Goal: Task Accomplishment & Management: Manage account settings

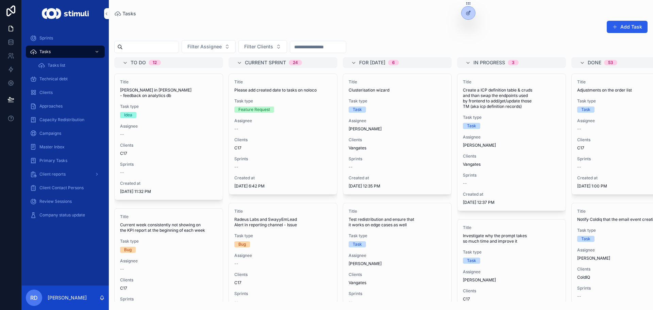
click at [625, 23] on button "Add Task" at bounding box center [626, 27] width 41 height 12
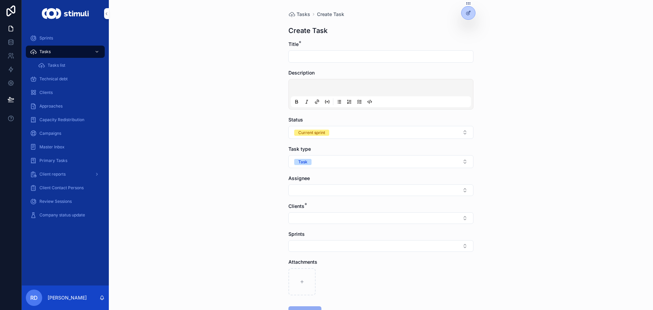
click at [313, 59] on input "scrollable content" at bounding box center [381, 57] width 184 height 10
type input "**********"
click at [306, 85] on div "scrollable content" at bounding box center [381, 94] width 180 height 26
click at [320, 85] on div "scrollable content" at bounding box center [381, 94] width 180 height 26
click at [352, 102] on div "scrollable content" at bounding box center [333, 102] width 82 height 8
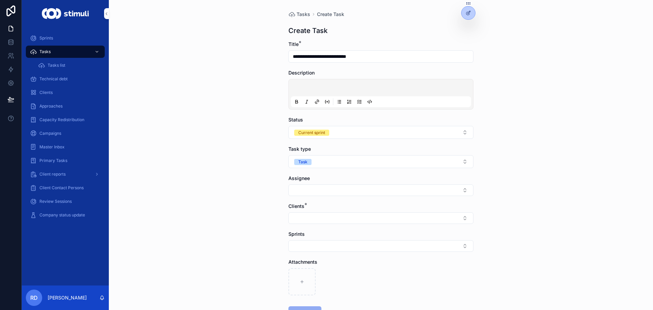
click at [328, 88] on p "scrollable content" at bounding box center [382, 88] width 180 height 7
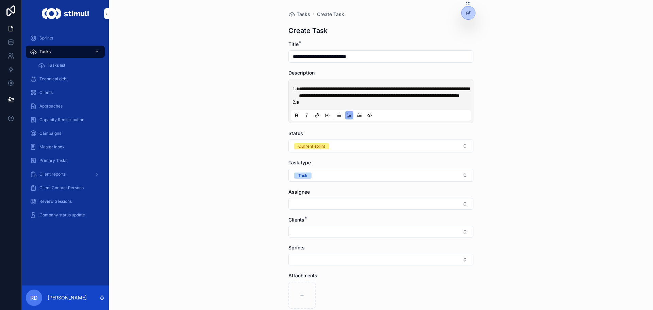
drag, startPoint x: 398, startPoint y: 43, endPoint x: 386, endPoint y: 57, distance: 17.8
click at [398, 44] on div "Title *" at bounding box center [380, 44] width 185 height 7
click at [386, 57] on input "**********" at bounding box center [381, 57] width 184 height 10
type input "**********"
click at [305, 98] on span "**********" at bounding box center [384, 92] width 170 height 12
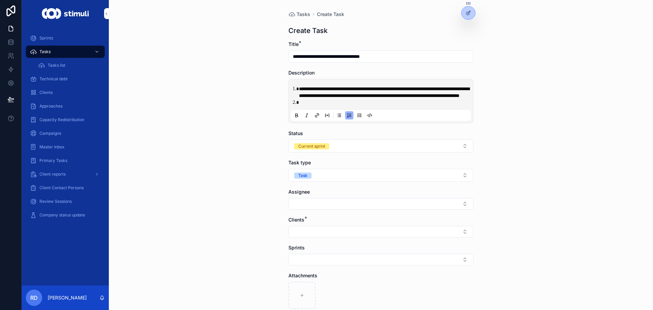
click at [307, 106] on li "scrollable content" at bounding box center [385, 102] width 173 height 7
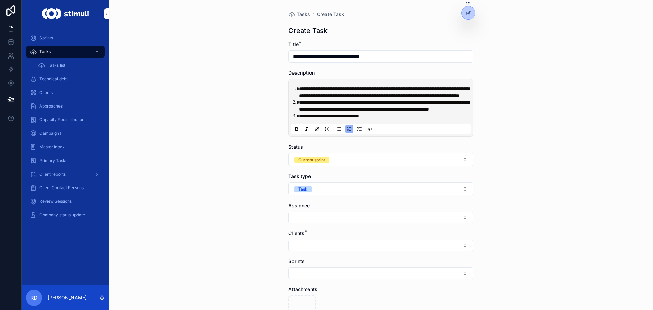
scroll to position [34, 0]
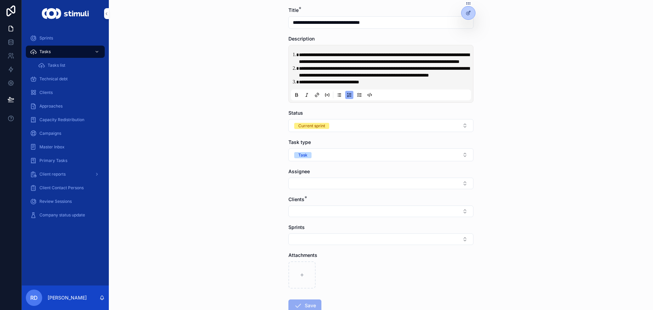
click at [310, 217] on button "Select Button" at bounding box center [380, 211] width 185 height 12
click at [499, 218] on div "**********" at bounding box center [381, 121] width 544 height 310
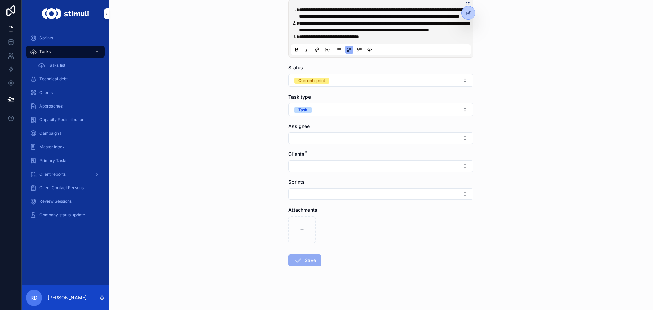
scroll to position [93, 0]
drag, startPoint x: 321, startPoint y: 174, endPoint x: 320, endPoint y: 168, distance: 6.5
click at [320, 171] on form "**********" at bounding box center [380, 136] width 185 height 348
click at [320, 164] on button "Select Button" at bounding box center [380, 166] width 185 height 12
click at [358, 280] on div "Vangates" at bounding box center [378, 279] width 94 height 11
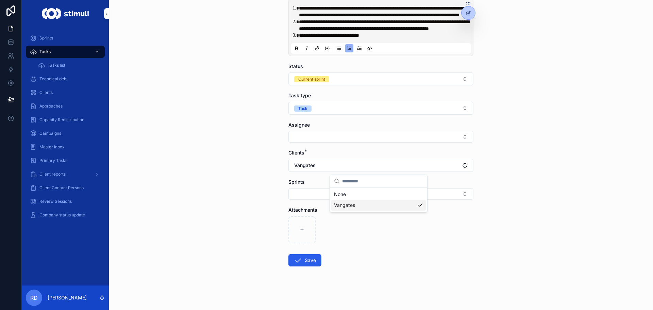
click at [237, 189] on div "**********" at bounding box center [381, 74] width 544 height 310
click at [313, 138] on button "Select Button" at bounding box center [380, 137] width 185 height 12
click at [359, 189] on span "[PERSON_NAME]" at bounding box center [353, 186] width 39 height 7
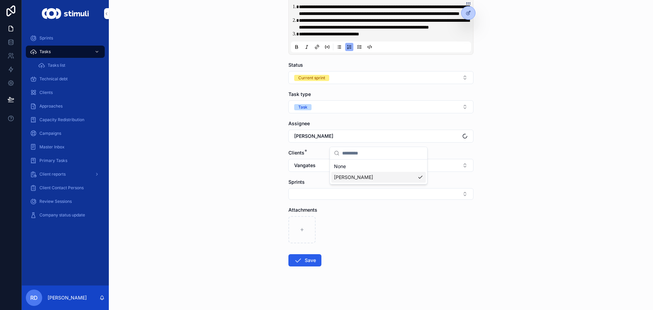
click at [210, 168] on div "**********" at bounding box center [381, 73] width 544 height 310
click at [306, 263] on button "Save" at bounding box center [304, 260] width 33 height 12
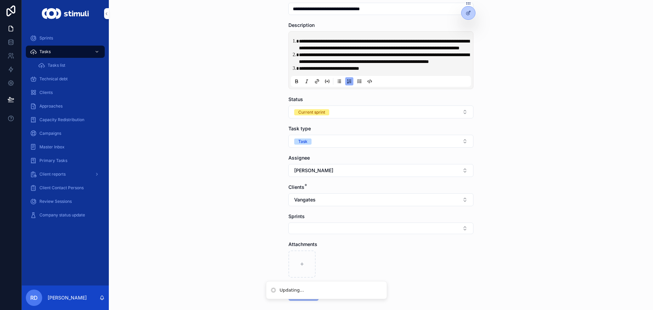
scroll to position [0, 0]
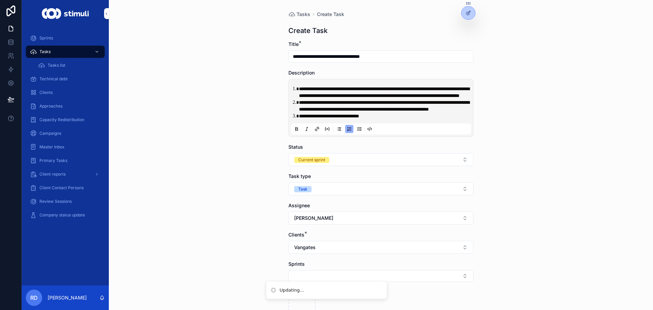
click at [226, 42] on div "**********" at bounding box center [381, 155] width 544 height 310
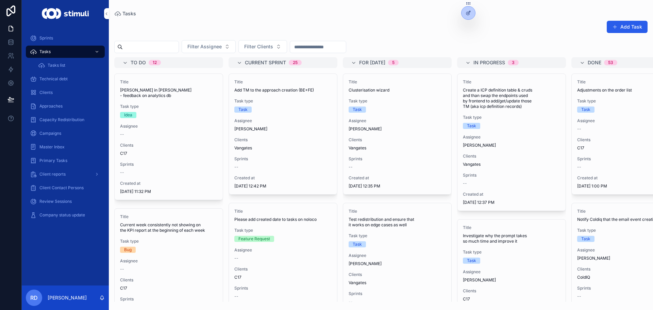
click at [624, 24] on button "Add Task" at bounding box center [626, 27] width 41 height 12
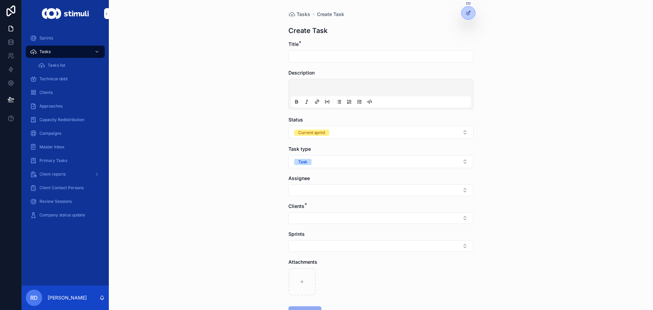
click at [334, 58] on input "scrollable content" at bounding box center [381, 57] width 184 height 10
type input "**********"
click at [323, 82] on div "scrollable content" at bounding box center [381, 94] width 180 height 26
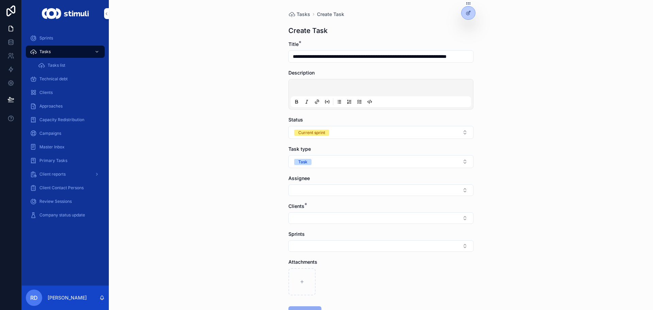
click at [312, 90] on p "scrollable content" at bounding box center [382, 88] width 180 height 7
click at [309, 193] on button "Select Button" at bounding box center [380, 190] width 185 height 12
click at [356, 241] on span "[PERSON_NAME]" at bounding box center [353, 238] width 39 height 7
click at [247, 221] on div "**********" at bounding box center [381, 155] width 544 height 310
click at [323, 222] on button "Select Button" at bounding box center [380, 219] width 185 height 12
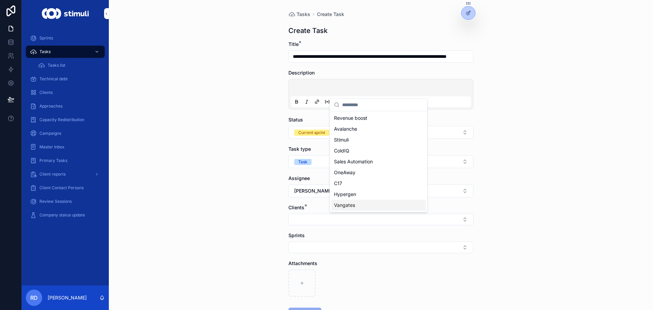
click at [356, 210] on div "Vangates" at bounding box center [378, 205] width 94 height 11
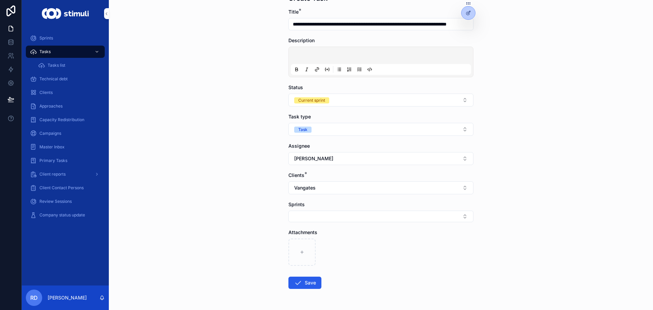
scroll to position [55, 0]
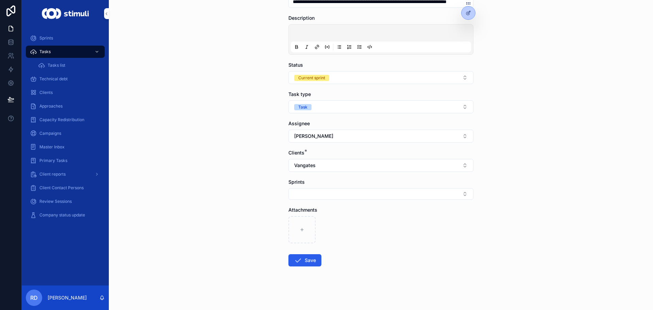
click at [312, 266] on button "Save" at bounding box center [304, 260] width 33 height 12
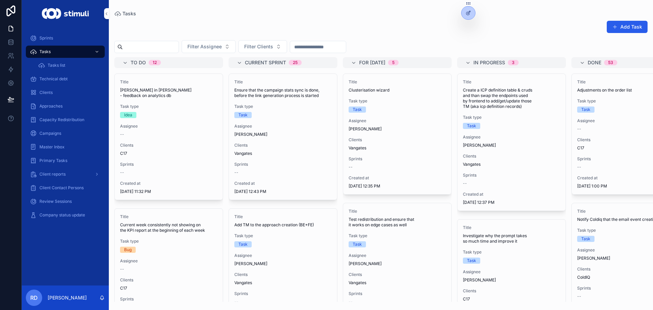
click at [272, 38] on div "Add Task Filter Assignee Filter Clients To do 12 Title [PERSON_NAME] in [PERSON…" at bounding box center [381, 158] width 544 height 285
click at [273, 45] on span "Filter Clients" at bounding box center [258, 46] width 29 height 7
click at [259, 24] on div "Add Task" at bounding box center [380, 28] width 533 height 16
click at [268, 11] on div "Tasks" at bounding box center [380, 13] width 533 height 5
click at [273, 47] on span "Filter Clients" at bounding box center [258, 46] width 29 height 7
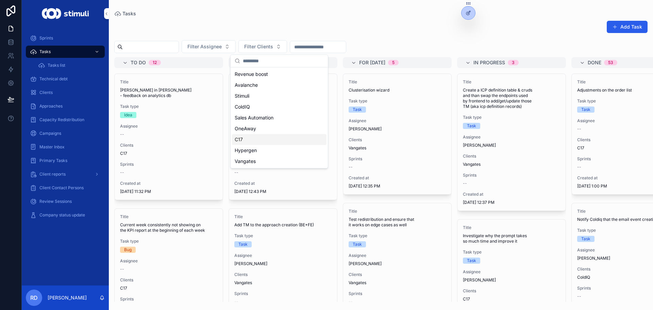
click at [255, 138] on div "C17" at bounding box center [279, 139] width 94 height 11
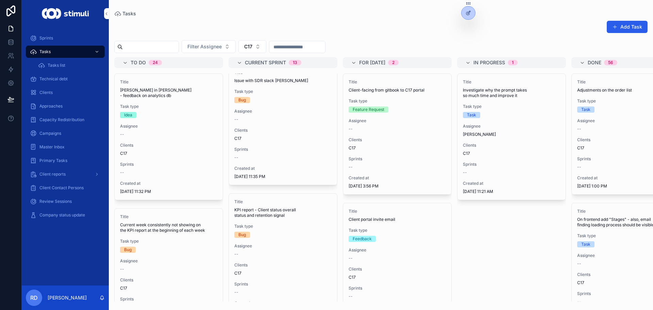
click at [623, 29] on button "Add Task" at bounding box center [626, 27] width 41 height 12
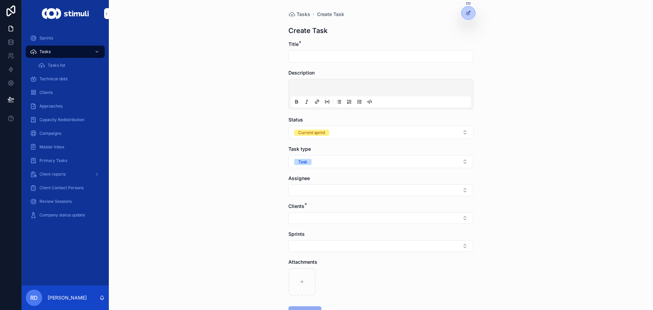
drag, startPoint x: 177, startPoint y: 126, endPoint x: 182, endPoint y: 122, distance: 5.8
click at [177, 126] on div "Tasks Create Task Create Task Title * Description Status Current sprint Task ty…" at bounding box center [381, 155] width 544 height 310
drag, startPoint x: 331, startPoint y: 53, endPoint x: 333, endPoint y: 56, distance: 3.7
click at [331, 53] on input "scrollable content" at bounding box center [381, 57] width 184 height 10
type input "**********"
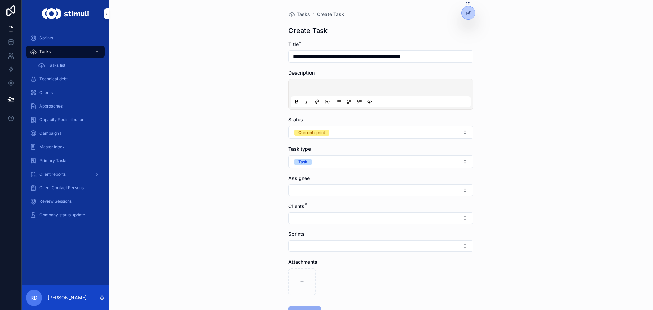
click at [308, 187] on button "Select Button" at bounding box center [380, 190] width 185 height 12
click at [361, 262] on span "[PERSON_NAME]" at bounding box center [353, 260] width 39 height 7
click at [320, 218] on button "Select Button" at bounding box center [380, 219] width 185 height 12
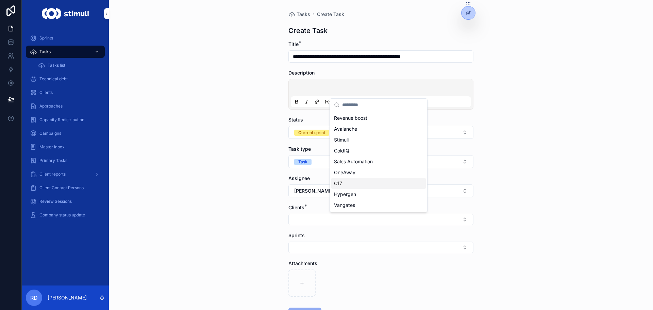
click at [355, 185] on div "C17" at bounding box center [378, 183] width 94 height 11
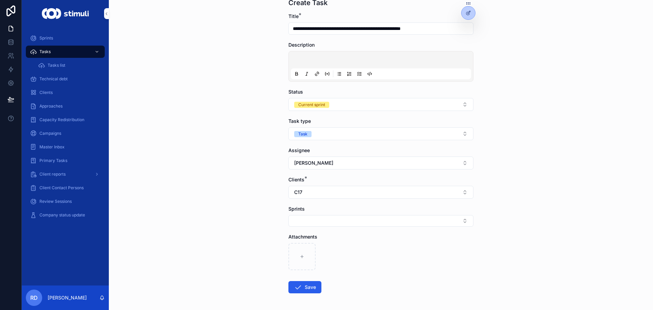
scroll to position [55, 0]
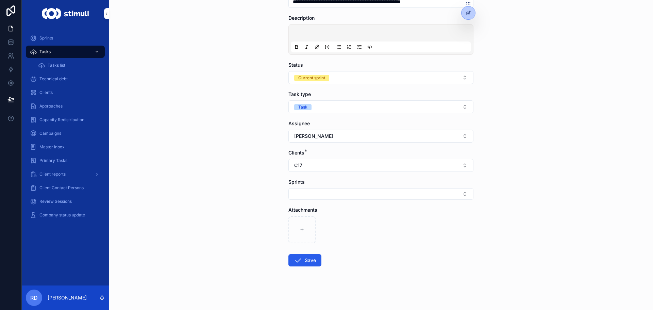
click at [301, 261] on button "Save" at bounding box center [304, 260] width 33 height 12
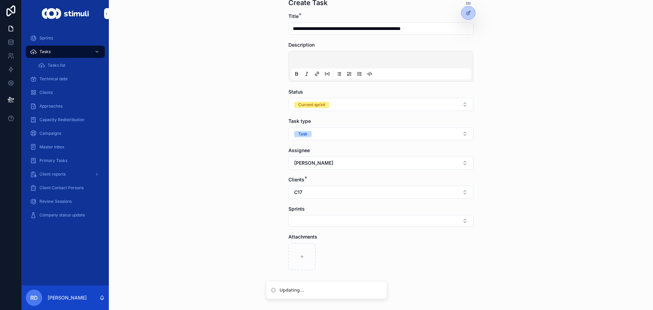
scroll to position [0, 0]
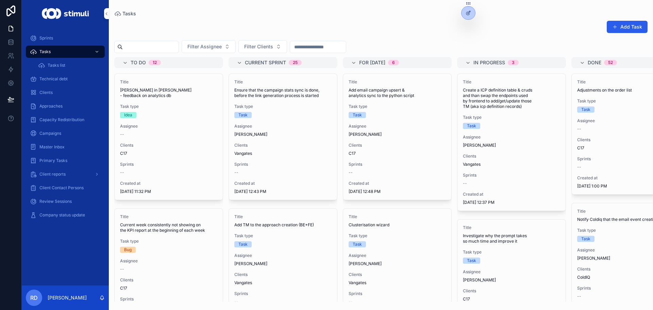
click at [204, 12] on div "Tasks" at bounding box center [380, 13] width 533 height 5
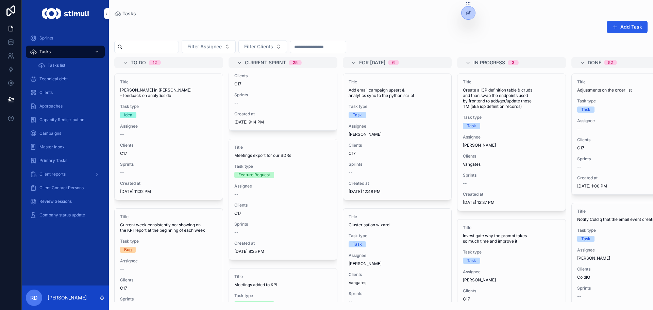
scroll to position [2029, 0]
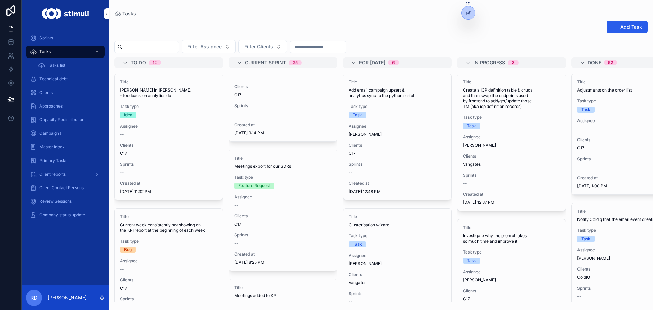
click at [273, 36] on div "Add Task" at bounding box center [380, 28] width 533 height 16
click at [273, 44] on span "Filter Clients" at bounding box center [258, 46] width 29 height 7
click at [268, 143] on div "C17" at bounding box center [279, 139] width 94 height 11
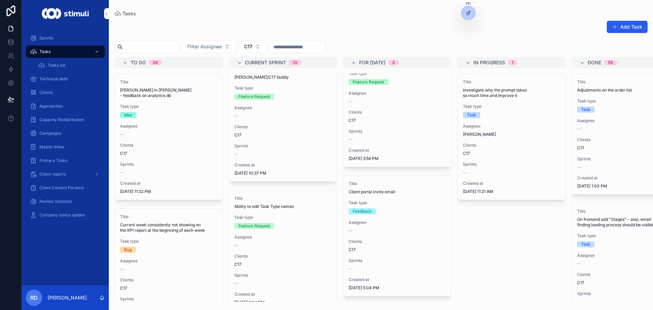
scroll to position [1481, 0]
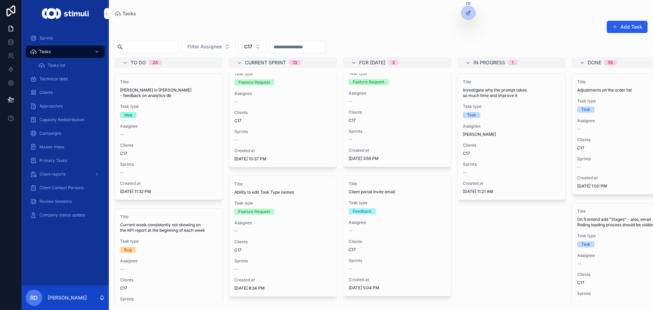
click at [279, 200] on span "Task type" at bounding box center [282, 202] width 97 height 5
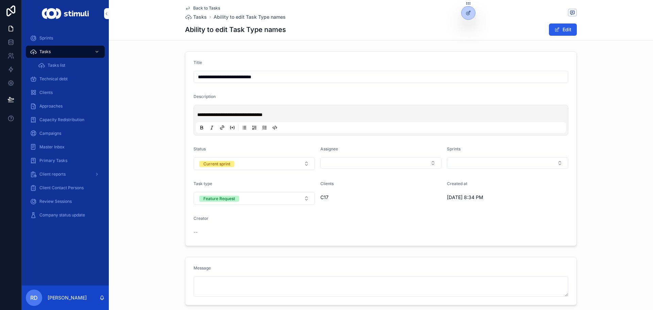
click at [196, 7] on span "Back to Tasks" at bounding box center [206, 7] width 27 height 5
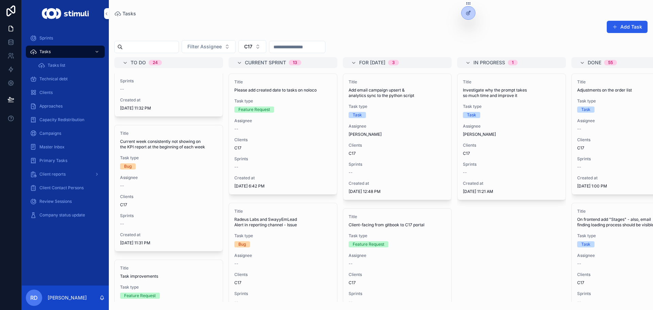
scroll to position [102, 0]
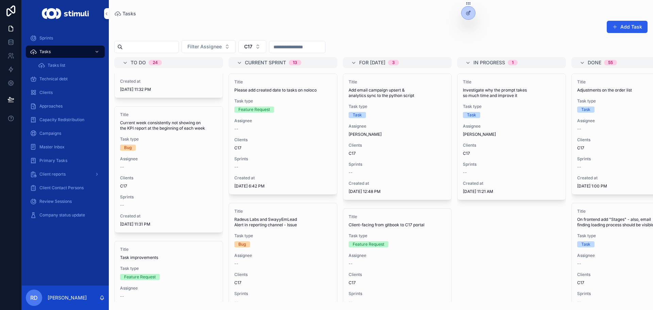
click at [325, 39] on div "Add Task Filter Assignee C17 To do 24 Title [PERSON_NAME] in [PERSON_NAME] - fe…" at bounding box center [381, 158] width 544 height 285
click at [325, 42] on div "scrollable content" at bounding box center [297, 47] width 56 height 12
click at [324, 47] on input "scrollable content" at bounding box center [297, 47] width 56 height 10
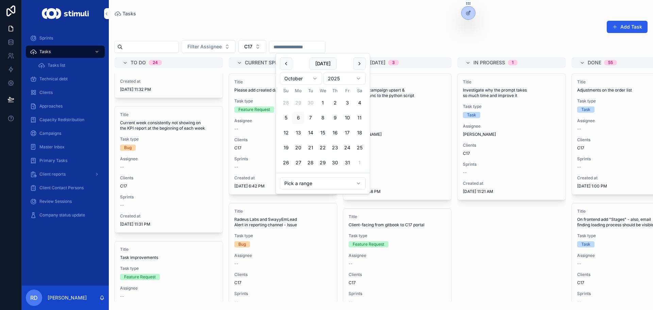
click at [324, 103] on button "1" at bounding box center [322, 103] width 12 height 12
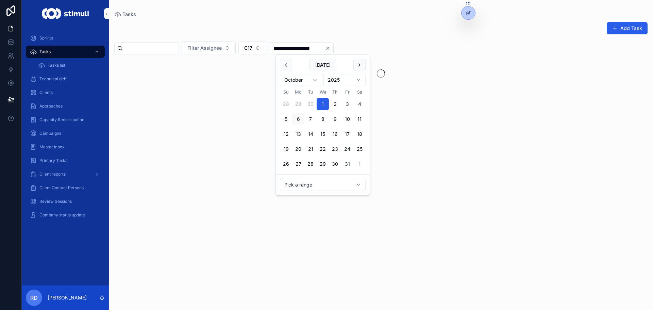
click at [384, 22] on div "Add Task" at bounding box center [380, 30] width 533 height 16
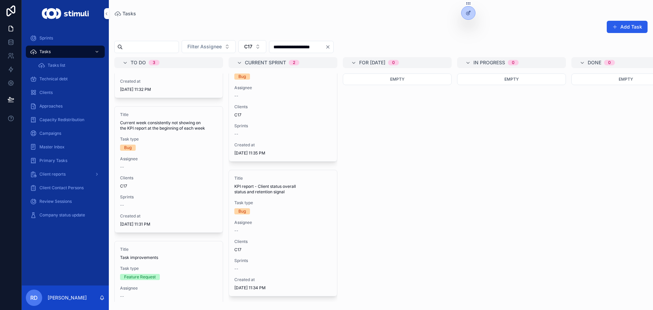
scroll to position [167, 0]
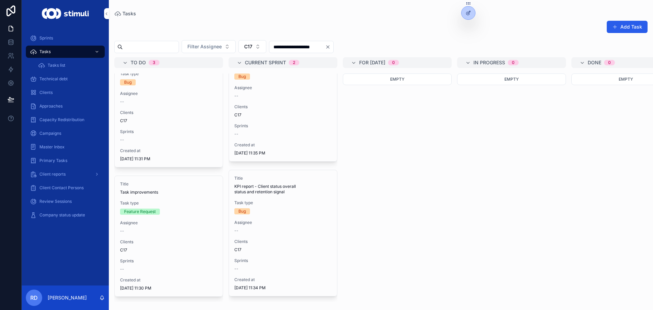
click at [325, 47] on input "**********" at bounding box center [297, 47] width 56 height 10
click at [321, 186] on html "**********" at bounding box center [326, 155] width 653 height 310
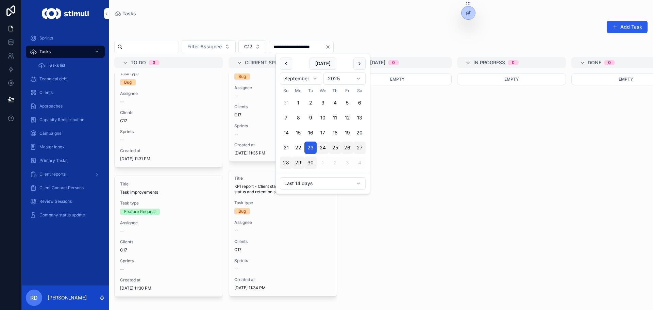
type input "**********"
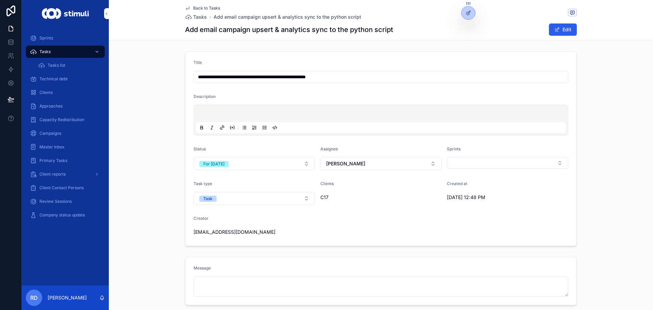
click at [196, 7] on span "Back to Tasks" at bounding box center [206, 7] width 27 height 5
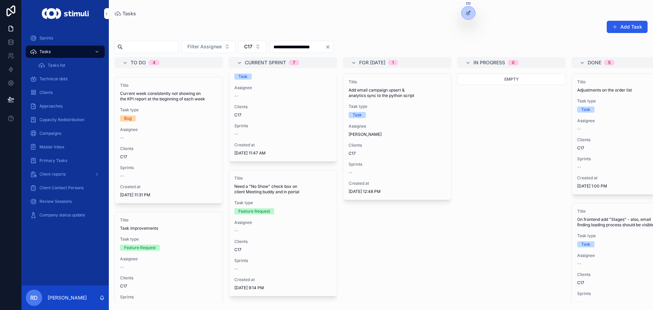
scroll to position [170, 0]
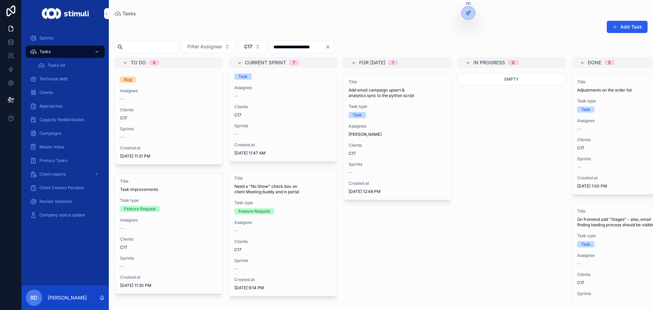
click at [142, 206] on div "Feature Request" at bounding box center [140, 209] width 32 height 6
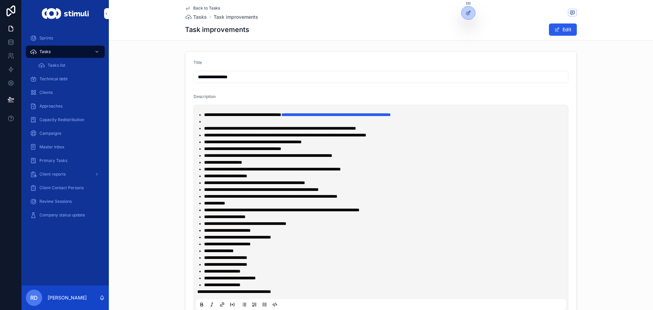
click at [198, 18] on span "Tasks" at bounding box center [200, 17] width 14 height 7
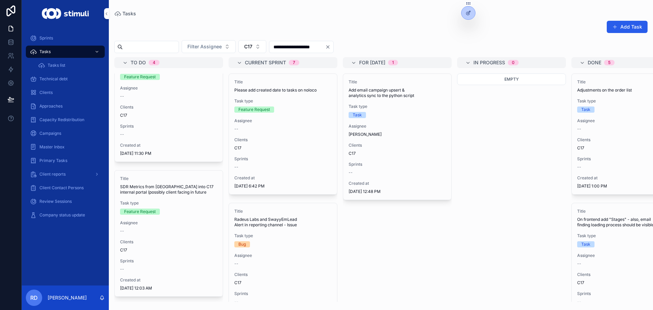
scroll to position [234, 0]
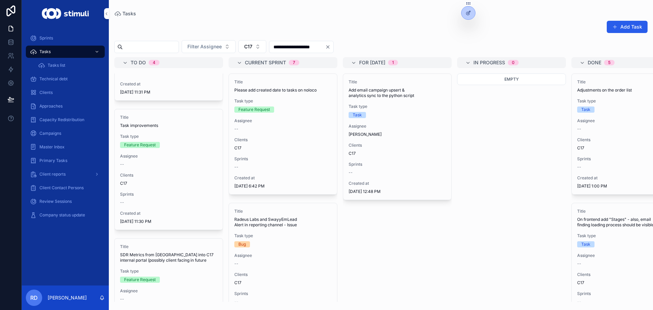
click at [330, 47] on icon "Clear" at bounding box center [327, 46] width 5 height 5
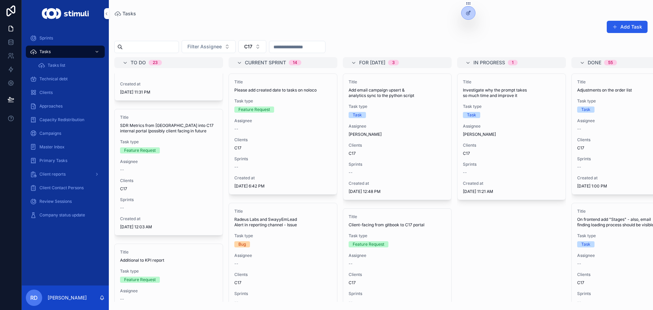
click at [505, 108] on span "Task type" at bounding box center [511, 106] width 97 height 5
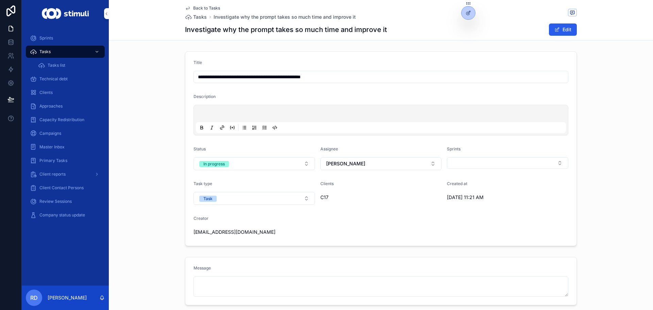
click at [203, 7] on span "Back to Tasks" at bounding box center [206, 7] width 27 height 5
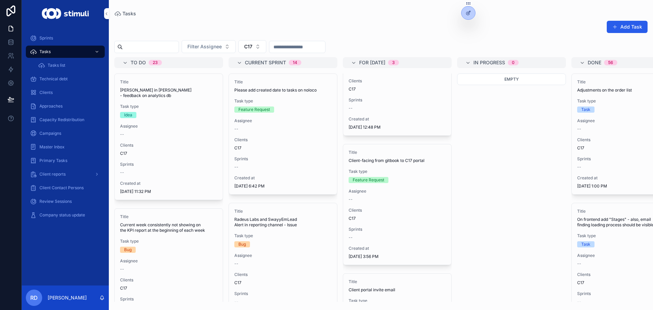
scroll to position [68, 0]
click at [388, 168] on span "Task type" at bounding box center [396, 167] width 97 height 5
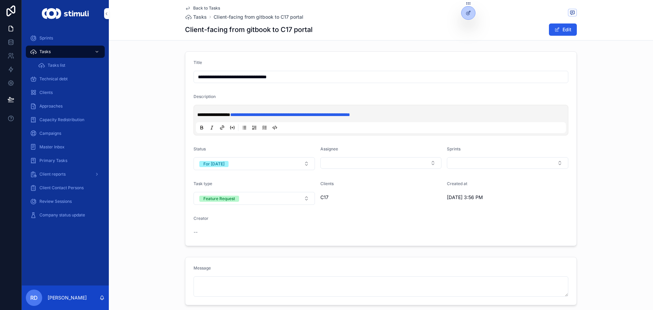
click at [205, 6] on span "Back to Tasks" at bounding box center [206, 7] width 27 height 5
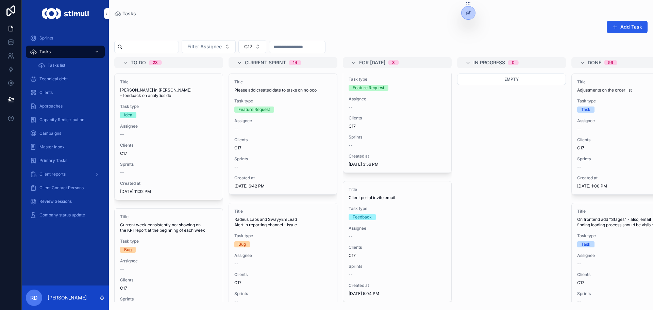
scroll to position [167, 0]
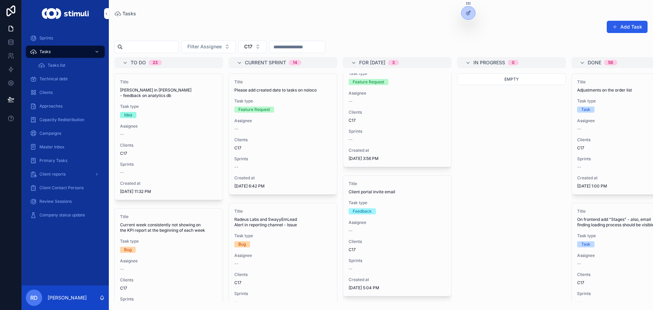
click at [394, 200] on span "Task type" at bounding box center [396, 202] width 97 height 5
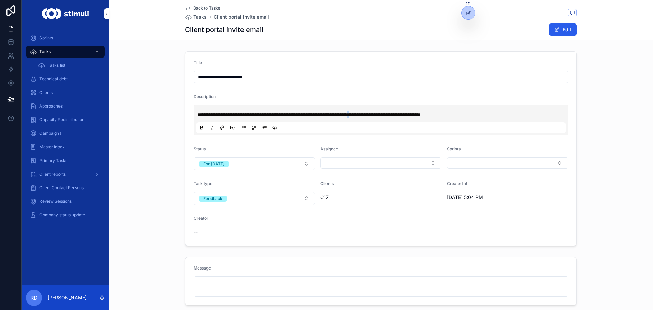
click at [393, 116] on span "**********" at bounding box center [308, 114] width 223 height 5
drag, startPoint x: 421, startPoint y: 115, endPoint x: 425, endPoint y: 115, distance: 3.8
click at [420, 115] on span "**********" at bounding box center [308, 114] width 223 height 5
click at [206, 52] on form "**********" at bounding box center [380, 149] width 391 height 194
click at [195, 7] on span "Back to Tasks" at bounding box center [206, 7] width 27 height 5
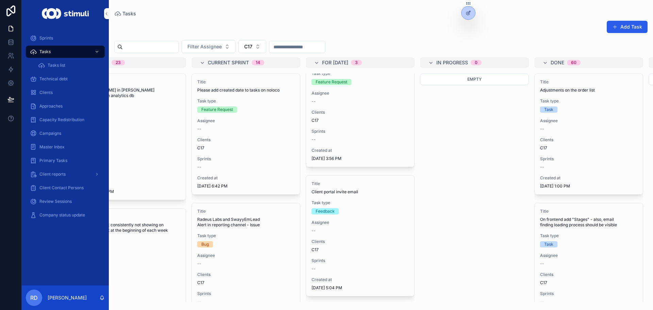
scroll to position [0, 34]
click at [227, 102] on span "Task type" at bounding box center [249, 100] width 97 height 5
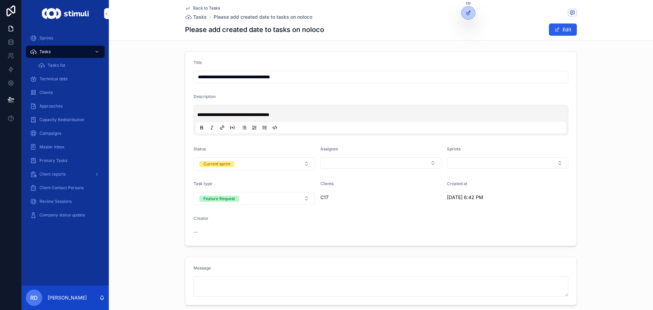
click at [195, 5] on div "Back to Tasks Tasks Please add created date to tasks on noloco Please add creat…" at bounding box center [381, 20] width 392 height 40
click at [199, 7] on span "Back to Tasks" at bounding box center [206, 7] width 27 height 5
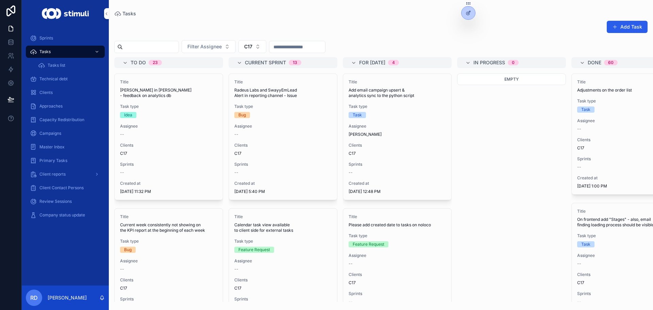
click at [263, 95] on span "Radeus Labs and SwayyEmLead Alert in reporting channel - Issue" at bounding box center [282, 92] width 97 height 11
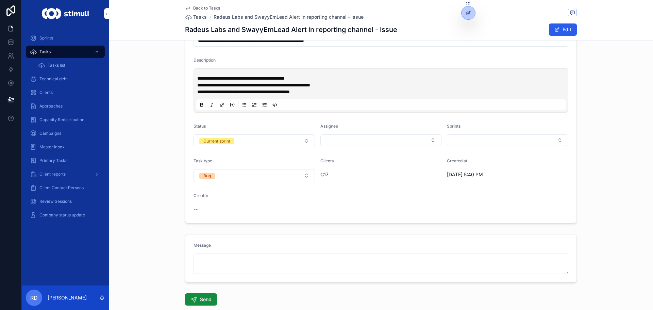
scroll to position [2, 0]
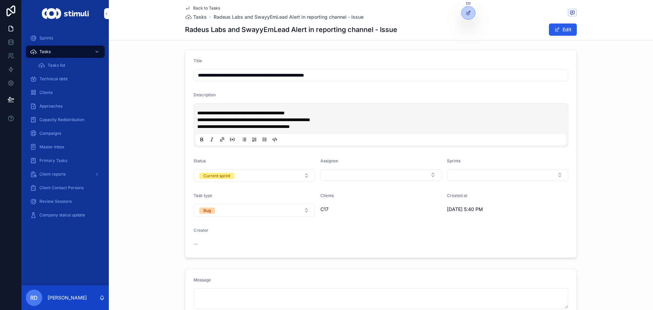
click at [202, 8] on span "Back to Tasks" at bounding box center [206, 7] width 27 height 5
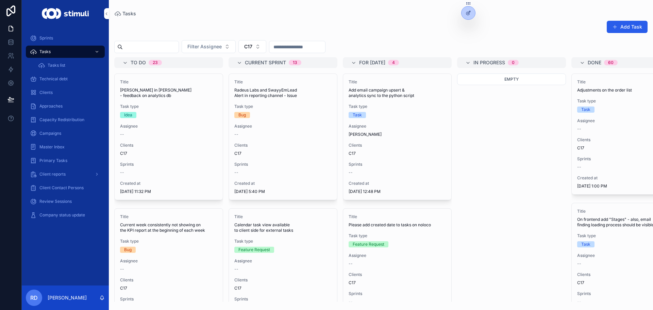
click at [275, 122] on div "Title Radeus Labs and SwayyEmLead Alert in reporting channel - Issue Task type …" at bounding box center [283, 137] width 108 height 126
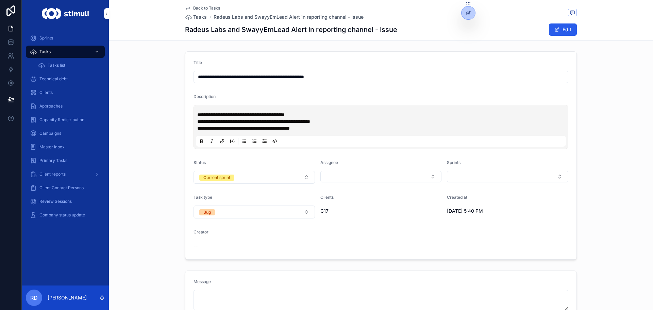
click at [196, 4] on div "Back to Tasks Tasks Radeus Labs and SwayyEmLead Alert in reporting channel - Is…" at bounding box center [381, 20] width 392 height 40
click at [196, 7] on span "Back to Tasks" at bounding box center [206, 7] width 27 height 5
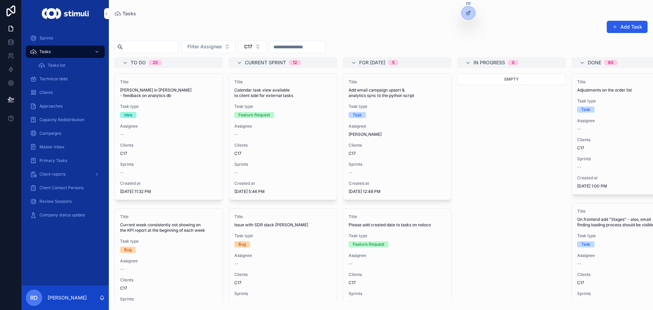
click at [270, 131] on div "Assignee --" at bounding box center [282, 130] width 97 height 14
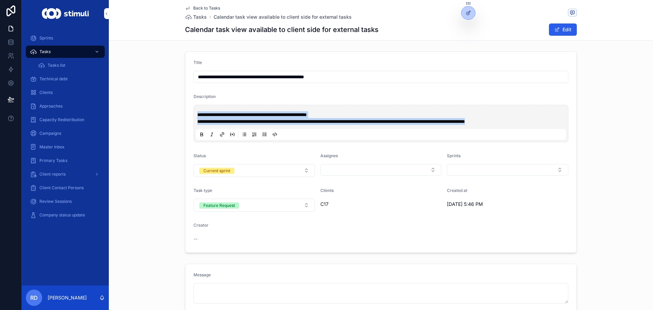
drag, startPoint x: 559, startPoint y: 122, endPoint x: 162, endPoint y: 90, distance: 399.0
click at [162, 90] on div "**********" at bounding box center [381, 152] width 544 height 207
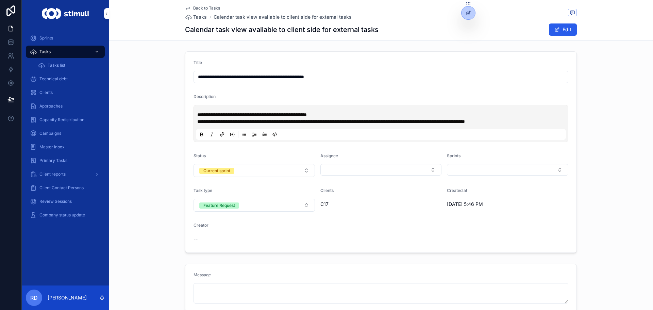
click at [147, 46] on div "**********" at bounding box center [381, 237] width 544 height 475
click at [202, 5] on span "Back to Tasks" at bounding box center [206, 7] width 27 height 5
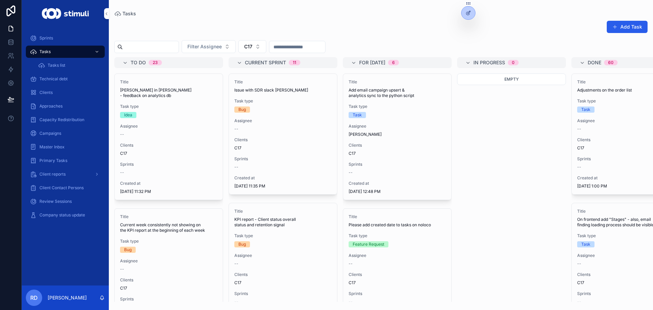
click at [273, 115] on div "Title Issue with SDR slack [PERSON_NAME] Task type Bug Assignee -- Clients C17 …" at bounding box center [283, 134] width 108 height 120
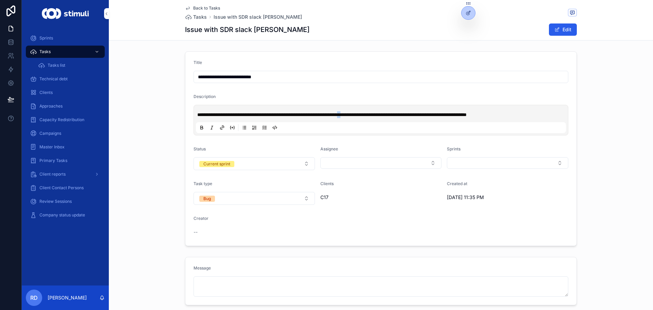
drag, startPoint x: 389, startPoint y: 114, endPoint x: 383, endPoint y: 115, distance: 6.6
click at [383, 115] on span "**********" at bounding box center [331, 114] width 269 height 5
click at [608, 114] on div "**********" at bounding box center [381, 149] width 544 height 200
drag, startPoint x: 171, startPoint y: 46, endPoint x: 325, endPoint y: 91, distance: 160.1
click at [171, 46] on div "**********" at bounding box center [381, 234] width 544 height 468
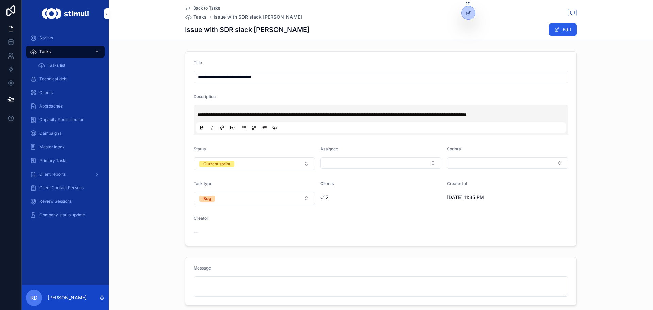
drag, startPoint x: 558, startPoint y: 115, endPoint x: 625, endPoint y: 119, distance: 67.4
click at [625, 119] on div "**********" at bounding box center [381, 149] width 544 height 200
click at [197, 8] on span "Back to Tasks" at bounding box center [206, 7] width 27 height 5
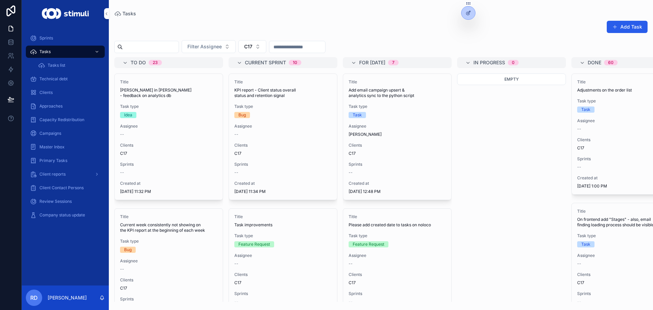
click at [632, 24] on button "Add Task" at bounding box center [626, 27] width 41 height 12
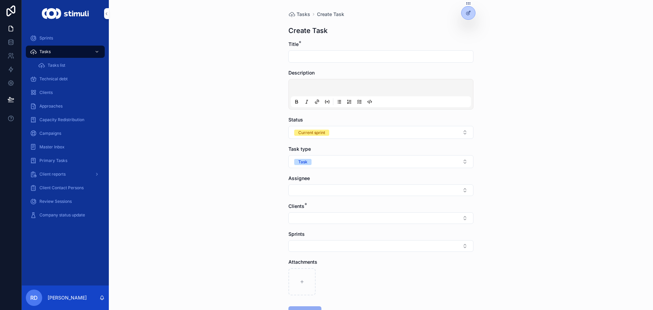
click at [321, 57] on input "scrollable content" at bounding box center [381, 57] width 184 height 10
type input "**********"
click at [303, 160] on div "Task" at bounding box center [302, 162] width 9 height 6
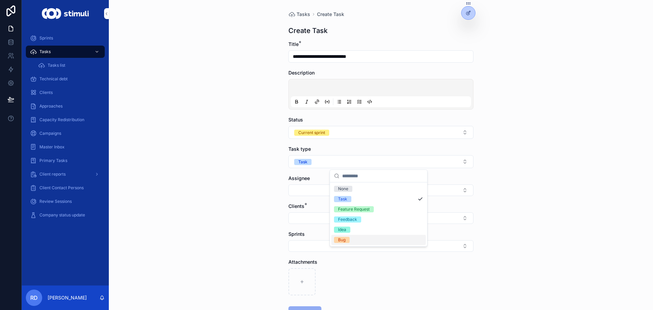
click at [363, 238] on div "Bug" at bounding box center [378, 240] width 94 height 10
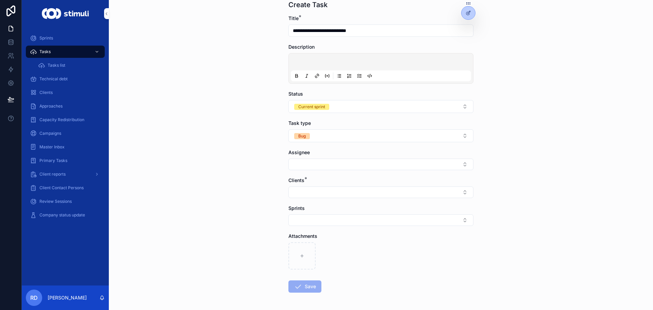
scroll to position [52, 0]
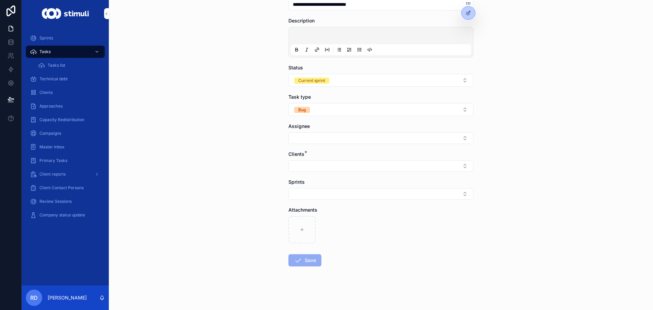
click at [312, 167] on button "Select Button" at bounding box center [380, 166] width 185 height 12
click at [351, 260] on div "C17" at bounding box center [378, 258] width 94 height 11
click at [306, 141] on button "Select Button" at bounding box center [380, 138] width 185 height 12
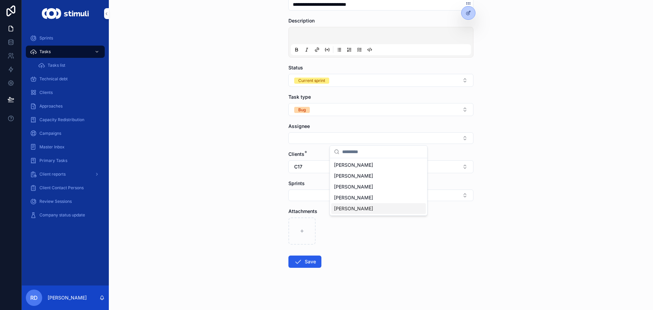
drag, startPoint x: 351, startPoint y: 205, endPoint x: 326, endPoint y: 218, distance: 28.4
click at [352, 205] on span "[PERSON_NAME]" at bounding box center [353, 208] width 39 height 7
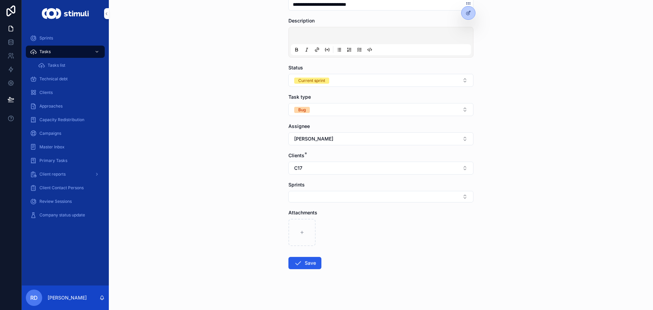
click at [305, 263] on button "Save" at bounding box center [304, 263] width 33 height 12
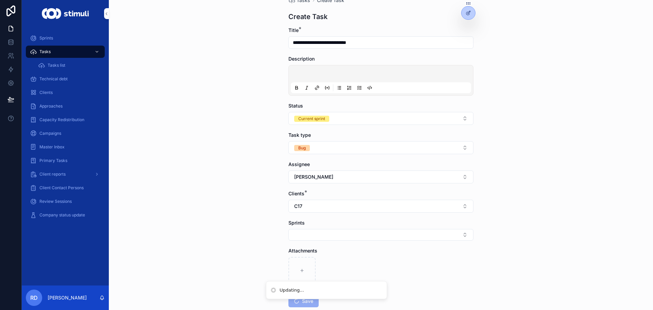
scroll to position [0, 0]
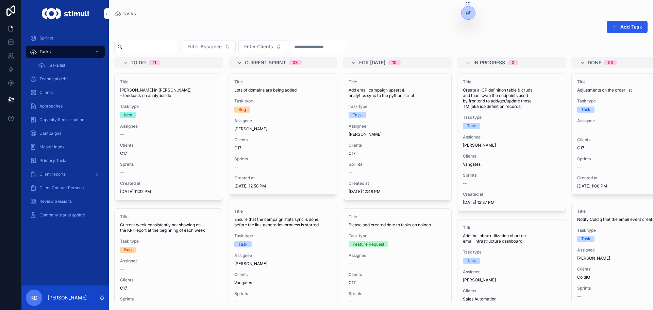
click at [273, 45] on span "Filter Clients" at bounding box center [258, 46] width 29 height 7
click at [277, 138] on div "C17" at bounding box center [279, 139] width 94 height 11
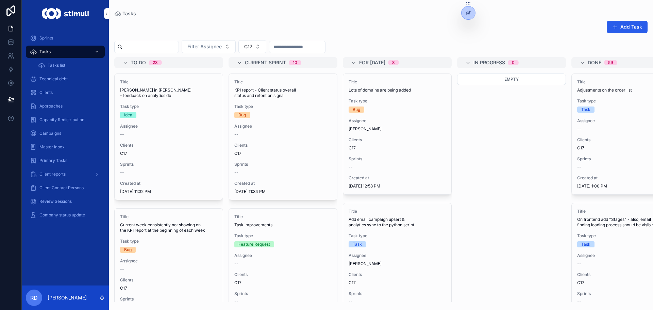
click at [262, 109] on span "Task type" at bounding box center [282, 106] width 97 height 5
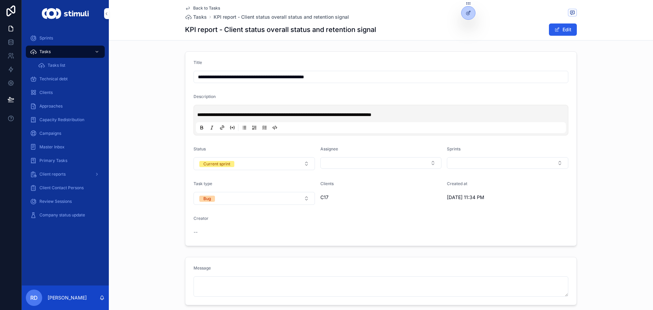
click at [198, 4] on div "Back to Tasks Tasks KPI report - Client status overall status and retention sig…" at bounding box center [381, 20] width 392 height 40
click at [203, 8] on span "Back to Tasks" at bounding box center [206, 7] width 27 height 5
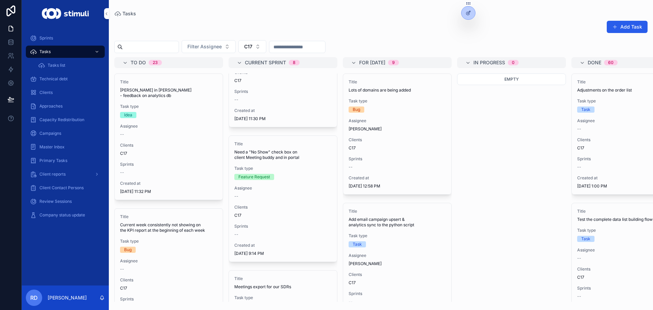
scroll to position [68, 0]
click at [244, 155] on span "Need a "No Show" check box on client Meeting buddy and in portal" at bounding box center [282, 154] width 97 height 11
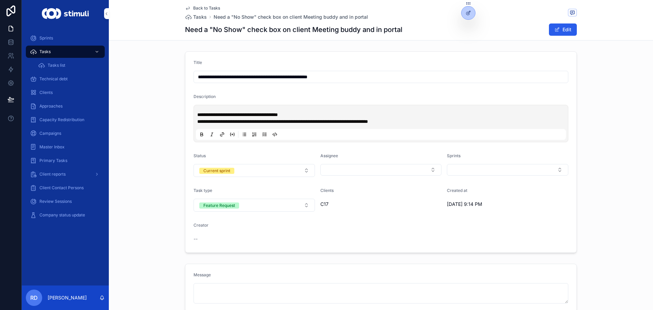
drag, startPoint x: 283, startPoint y: 76, endPoint x: 317, endPoint y: 76, distance: 34.0
click at [317, 76] on input "**********" at bounding box center [381, 77] width 374 height 10
click at [199, 17] on span "Tasks" at bounding box center [200, 17] width 14 height 7
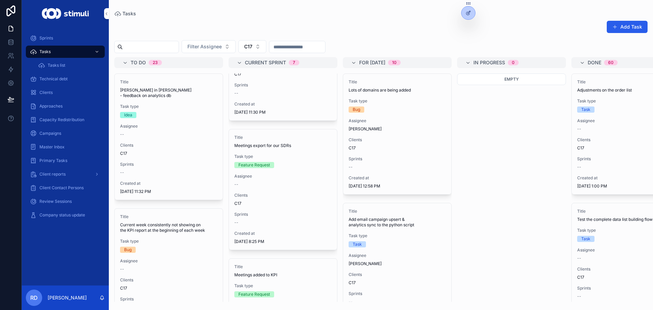
scroll to position [61, 0]
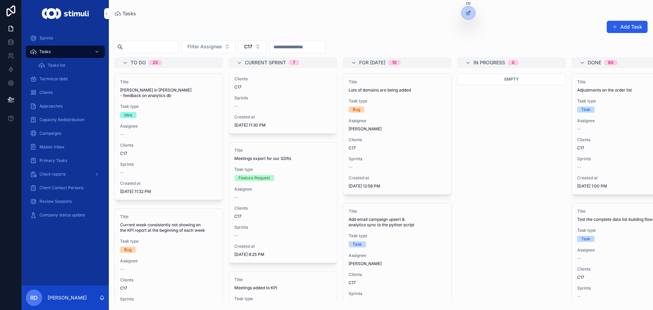
click at [283, 184] on div "Title Meetings export for our SDRs Task type Feature Request Assignee -- Client…" at bounding box center [283, 202] width 108 height 120
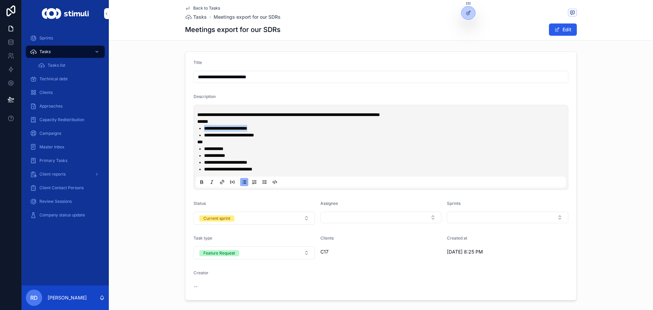
drag, startPoint x: 200, startPoint y: 127, endPoint x: 268, endPoint y: 128, distance: 67.3
click at [268, 128] on ul "**********" at bounding box center [382, 132] width 370 height 14
drag, startPoint x: 259, startPoint y: 135, endPoint x: 199, endPoint y: 134, distance: 60.2
click at [199, 134] on ul "**********" at bounding box center [382, 132] width 370 height 14
drag, startPoint x: 199, startPoint y: 149, endPoint x: 278, endPoint y: 172, distance: 82.3
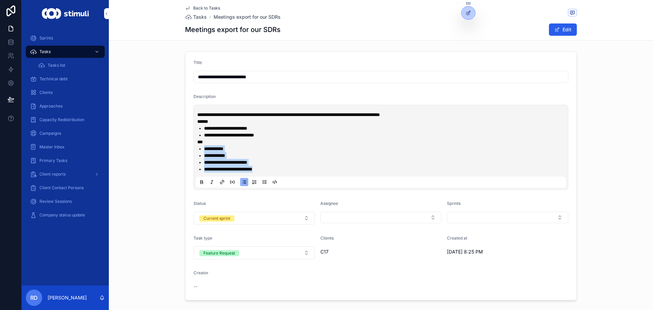
click at [278, 172] on ul "**********" at bounding box center [382, 158] width 370 height 27
click at [278, 172] on li "**********" at bounding box center [385, 169] width 363 height 7
drag, startPoint x: 268, startPoint y: 172, endPoint x: 193, endPoint y: 151, distance: 77.6
click at [196, 151] on div "**********" at bounding box center [381, 147] width 370 height 80
click at [152, 86] on div "**********" at bounding box center [381, 176] width 544 height 254
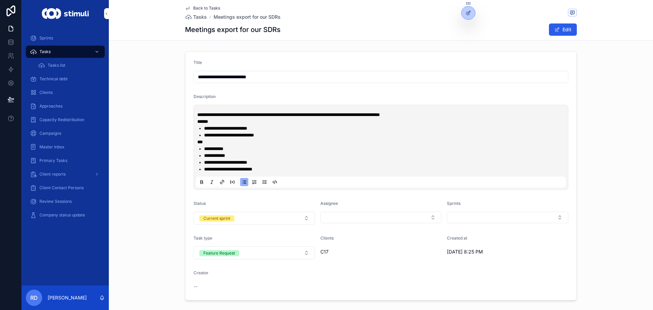
click at [198, 16] on span "Tasks" at bounding box center [200, 17] width 14 height 7
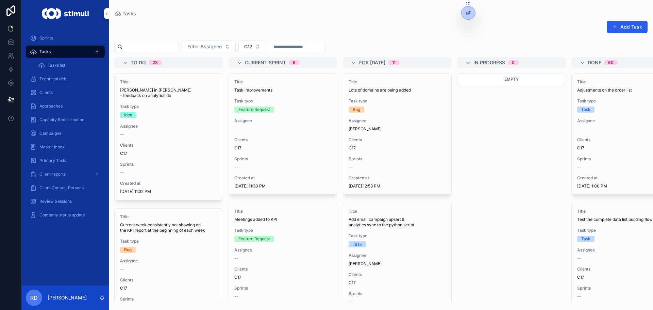
scroll to position [68, 0]
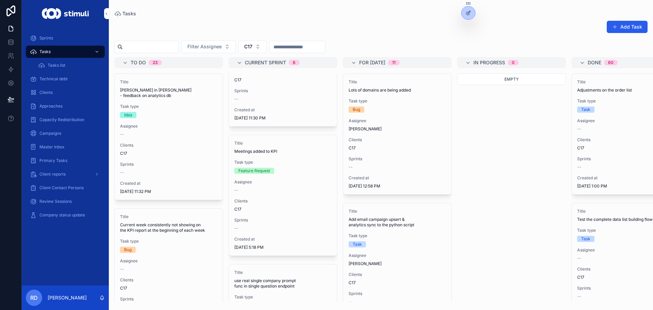
click at [269, 160] on span "Task type" at bounding box center [282, 161] width 97 height 5
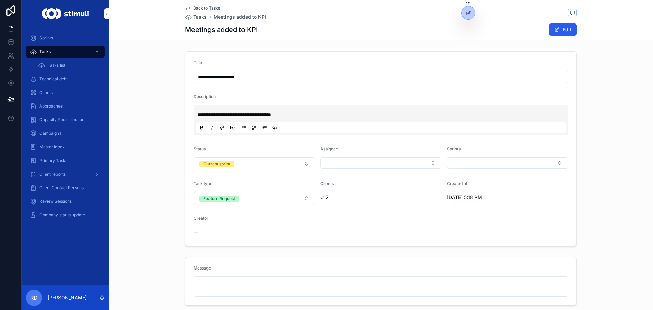
click at [199, 8] on span "Back to Tasks" at bounding box center [206, 7] width 27 height 5
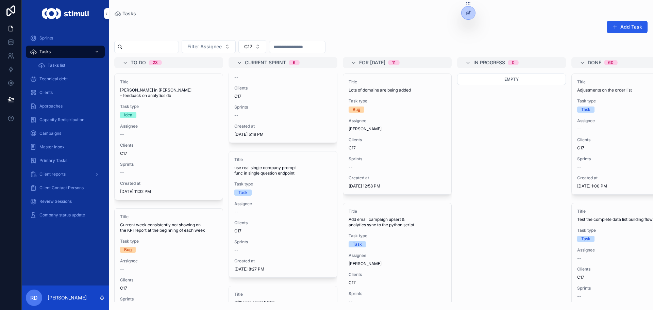
scroll to position [170, 0]
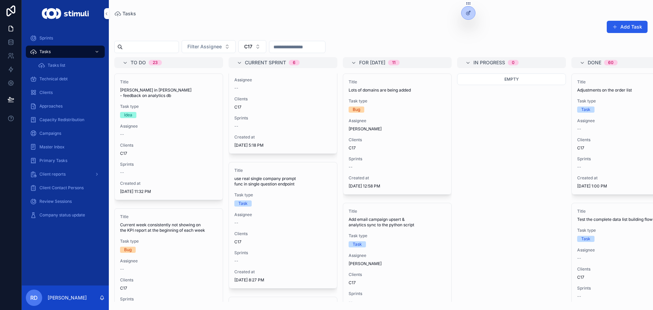
click at [263, 199] on div "Task type Task" at bounding box center [282, 199] width 97 height 14
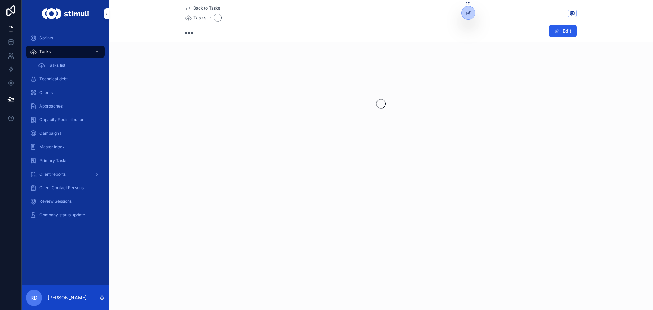
click at [204, 2] on div "Back to Tasks Tasks Edit" at bounding box center [381, 20] width 392 height 41
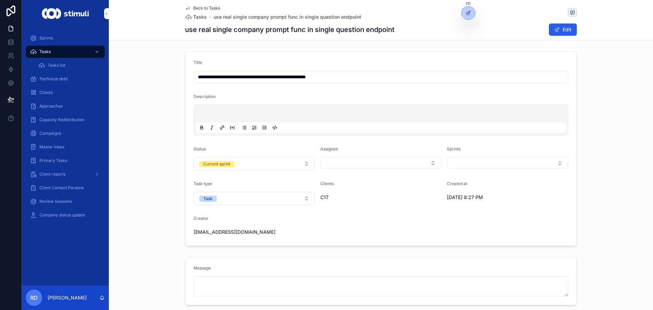
click at [204, 5] on span "Back to Tasks" at bounding box center [206, 7] width 27 height 5
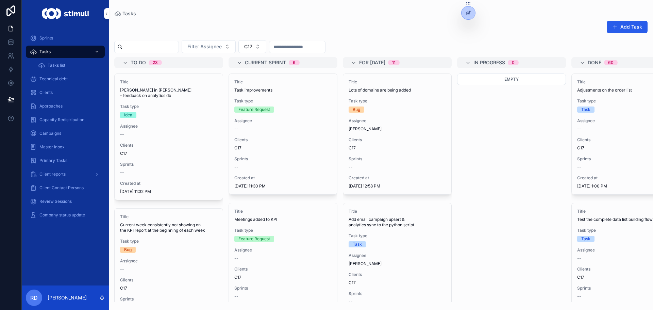
scroll to position [136, 0]
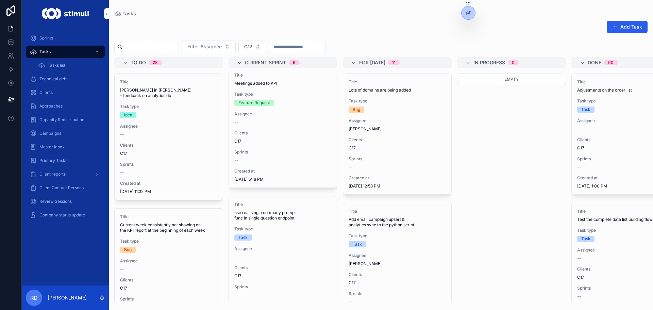
click at [0, 0] on button "scrollable content" at bounding box center [0, 0] width 0 height 0
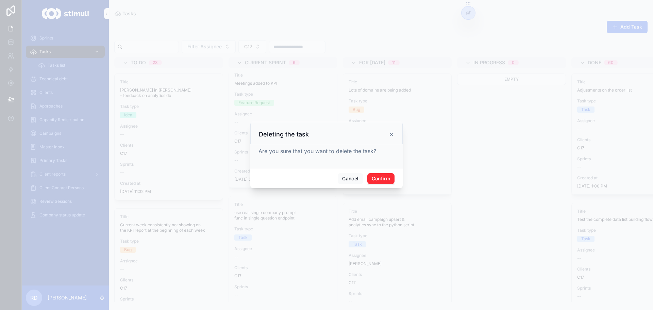
click at [389, 176] on button "Confirm" at bounding box center [380, 178] width 27 height 11
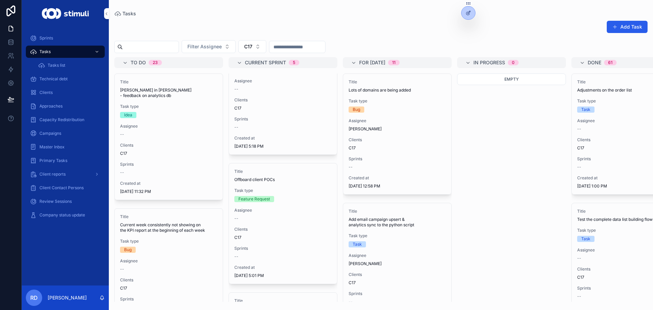
scroll to position [170, 0]
click at [280, 193] on div "Task type Feature Request" at bounding box center [282, 194] width 97 height 14
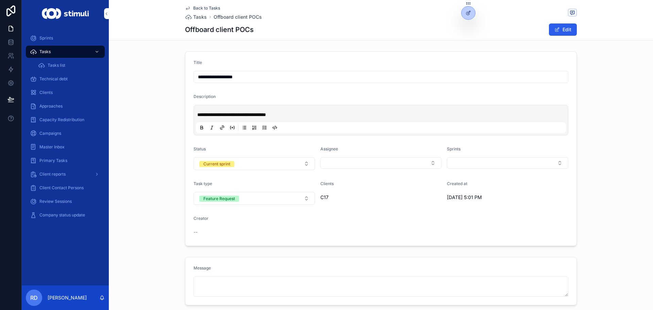
click at [196, 13] on div "Back to Tasks Tasks Offboard client POCs" at bounding box center [223, 12] width 77 height 15
click at [196, 18] on span "Tasks" at bounding box center [200, 17] width 14 height 7
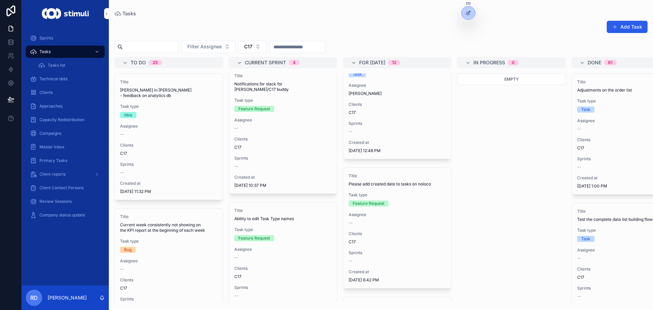
scroll to position [291, 0]
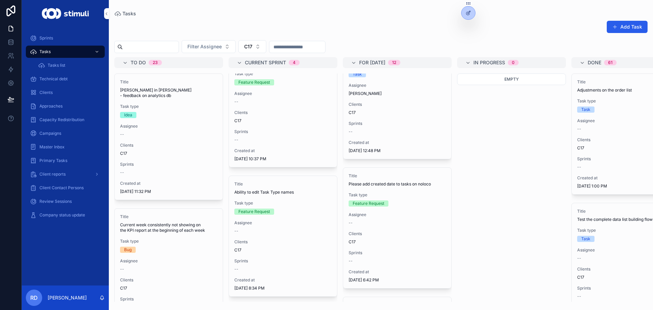
click at [272, 210] on div "Title Ability to edit Task Type names Task type Feature Request Assignee -- Cli…" at bounding box center [283, 236] width 108 height 120
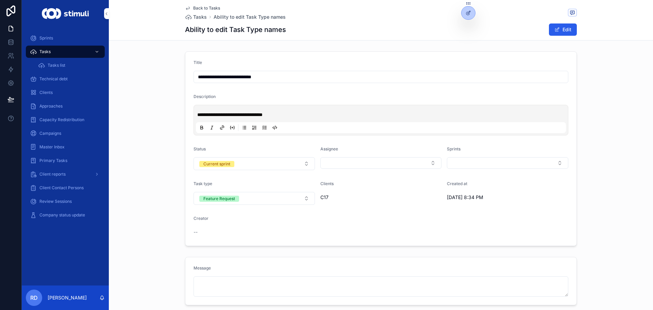
click at [196, 18] on span "Tasks" at bounding box center [200, 17] width 14 height 7
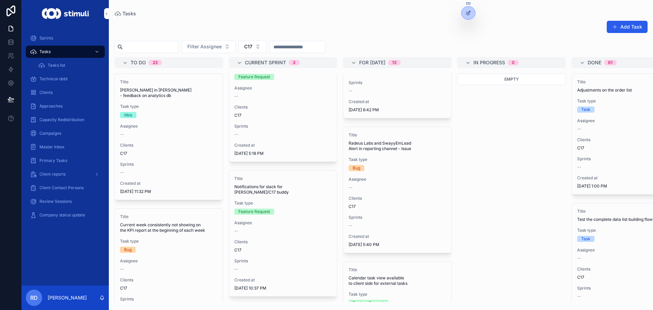
click at [163, 115] on div "Title [PERSON_NAME] in [PERSON_NAME] - feedback on analytics db Task type Idea …" at bounding box center [169, 137] width 108 height 126
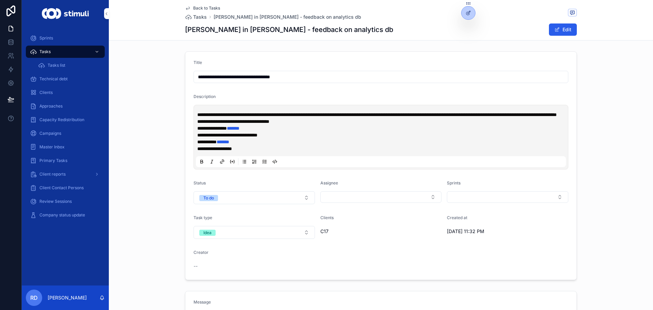
click at [205, 18] on div "Tasks [PERSON_NAME] in [PERSON_NAME] - feedback on analytics db" at bounding box center [273, 17] width 176 height 7
click at [196, 18] on span "Tasks" at bounding box center [200, 17] width 14 height 7
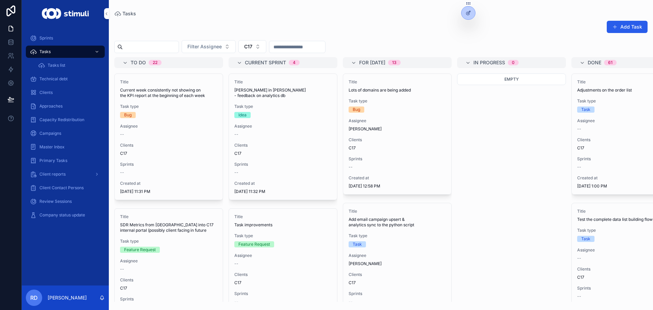
click at [147, 121] on div "Title Current week consistently not showing on the KPI report at the beginning …" at bounding box center [169, 137] width 108 height 126
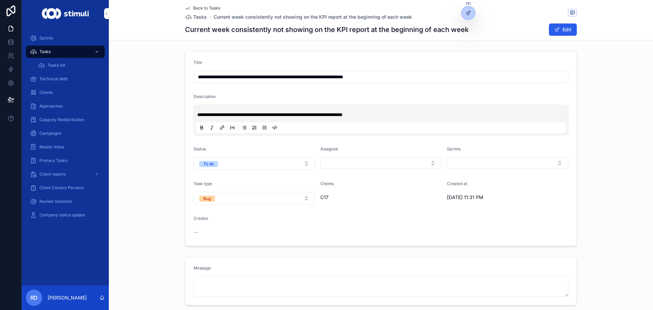
click at [197, 16] on span "Tasks" at bounding box center [200, 17] width 14 height 7
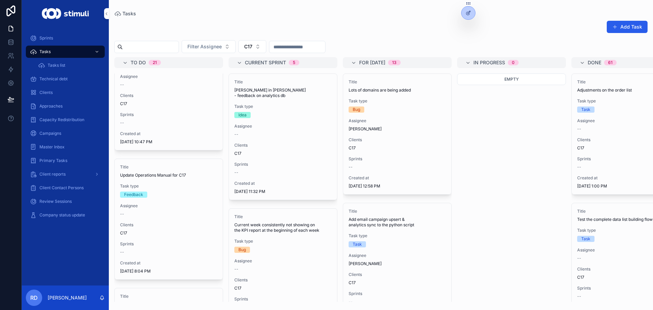
scroll to position [1292, 0]
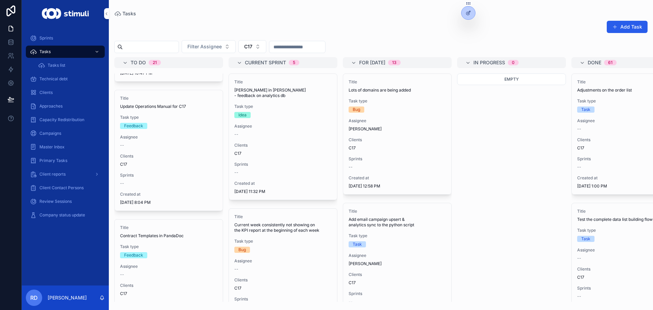
click at [0, 0] on icon "scrollable content" at bounding box center [0, 0] width 0 height 0
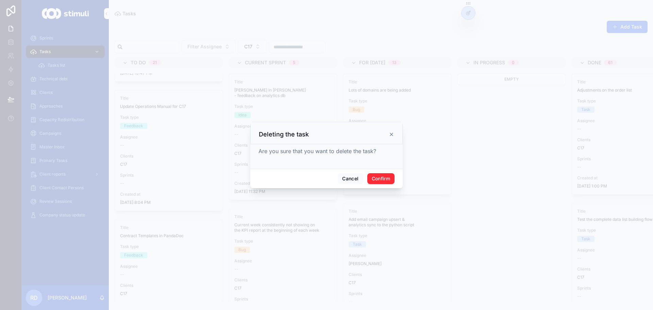
click at [385, 179] on button "Confirm" at bounding box center [380, 178] width 27 height 11
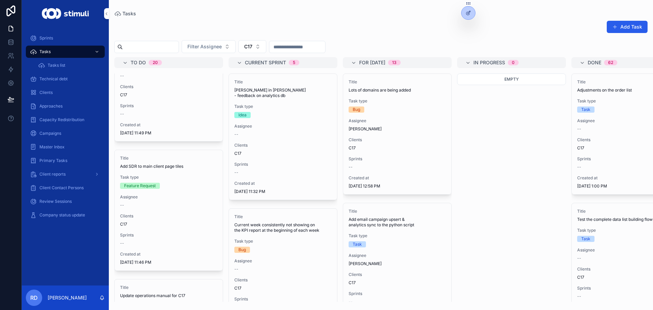
scroll to position [2243, 0]
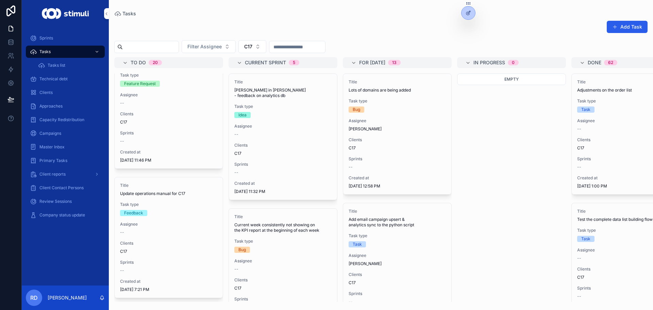
click at [0, 0] on icon "scrollable content" at bounding box center [0, 0] width 0 height 0
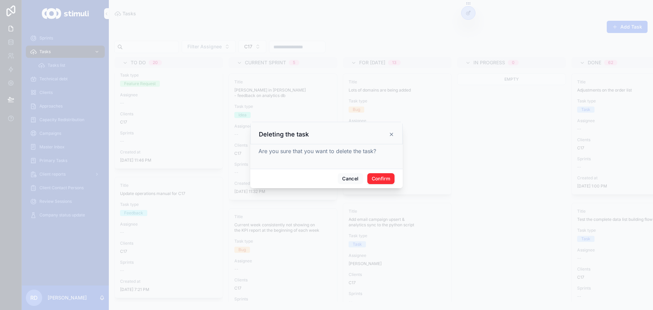
click at [386, 173] on button "Confirm" at bounding box center [380, 178] width 27 height 11
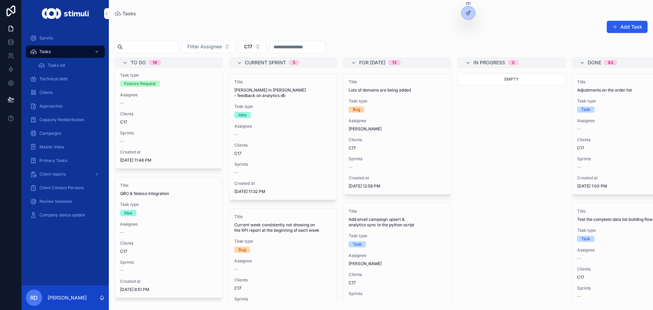
click at [160, 211] on div "Title QBO & Noloco Integration Task type Idea Assignee -- Clients C17 Sprints -…" at bounding box center [169, 237] width 108 height 120
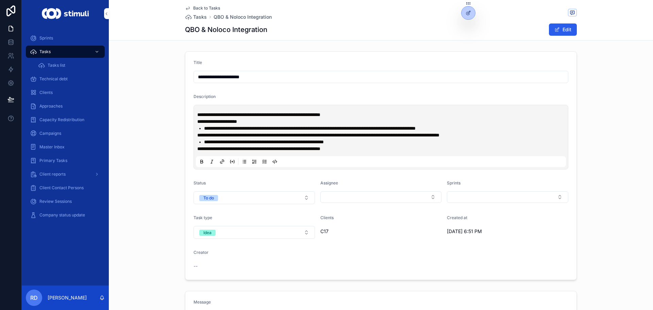
click at [196, 15] on span "Tasks" at bounding box center [200, 17] width 14 height 7
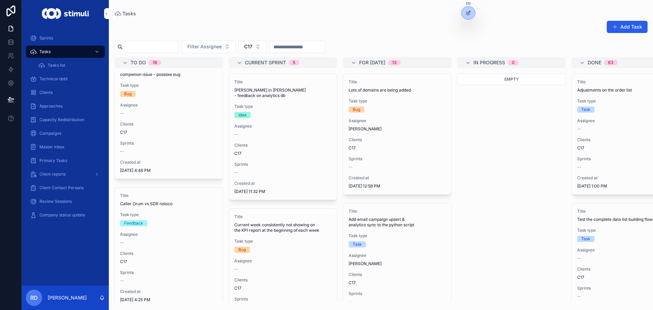
scroll to position [374, 0]
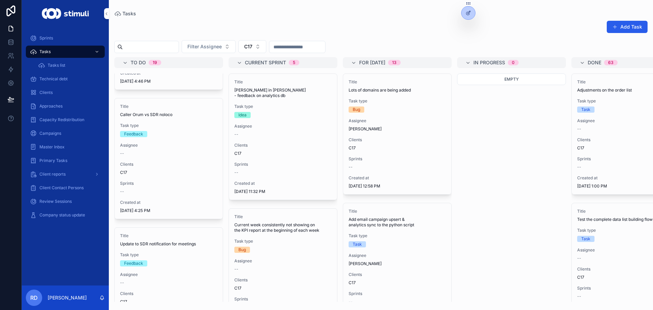
click at [185, 158] on div "Title Caller Orum vs SDR noloco Task type Feedback Assignee -- Clients C17 Spri…" at bounding box center [169, 158] width 108 height 120
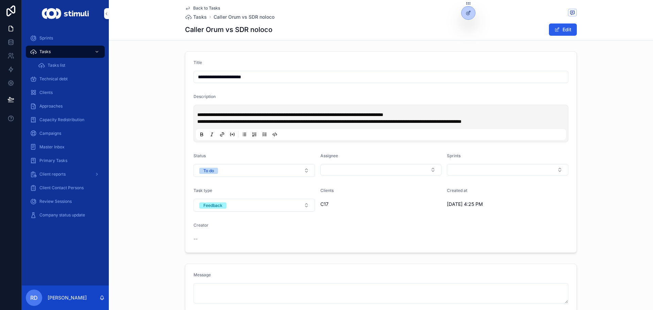
click at [197, 16] on span "Tasks" at bounding box center [200, 17] width 14 height 7
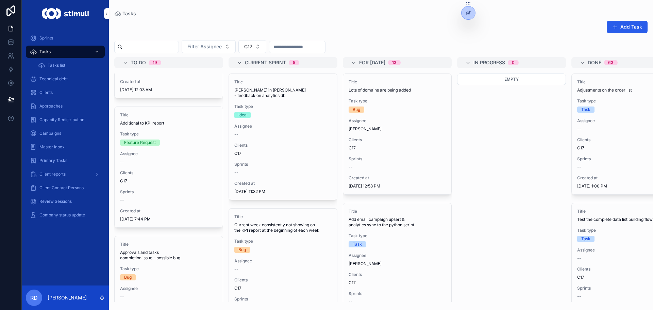
scroll to position [102, 0]
click at [165, 171] on span "Clients" at bounding box center [168, 172] width 97 height 5
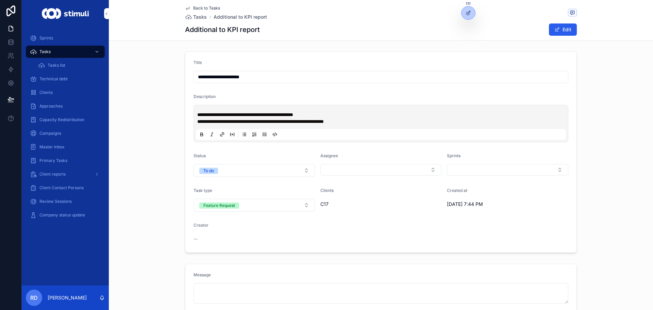
click at [193, 7] on span "Back to Tasks" at bounding box center [206, 7] width 27 height 5
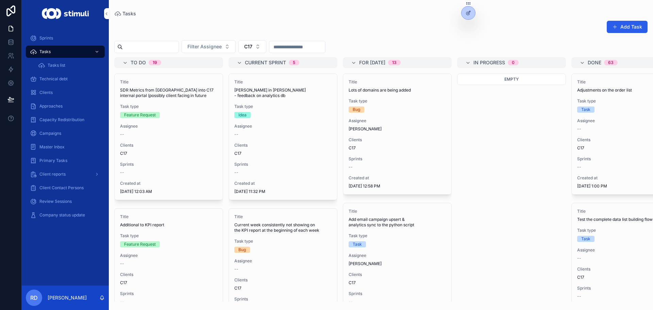
scroll to position [34, 0]
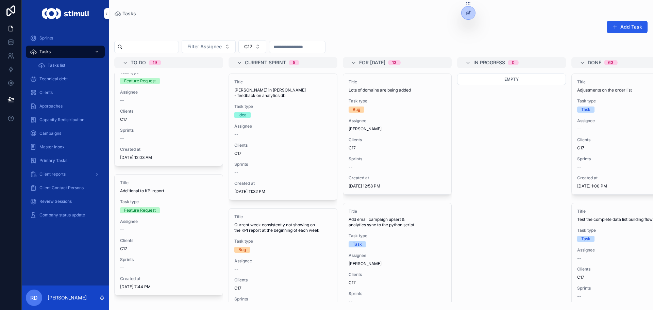
click at [163, 195] on div "Title Additional to KPI report Task type Feature Request Assignee -- Clients C1…" at bounding box center [169, 234] width 108 height 120
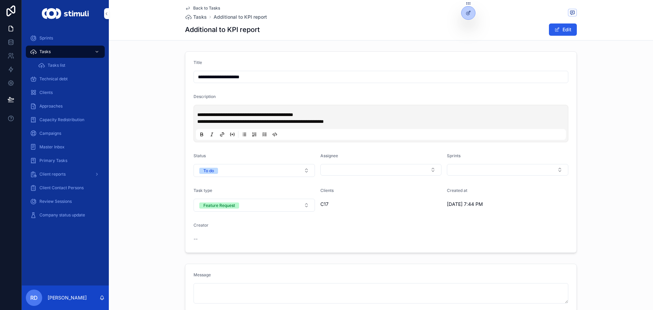
click at [278, 114] on span "**********" at bounding box center [245, 114] width 96 height 5
click at [197, 8] on span "Back to Tasks" at bounding box center [206, 7] width 27 height 5
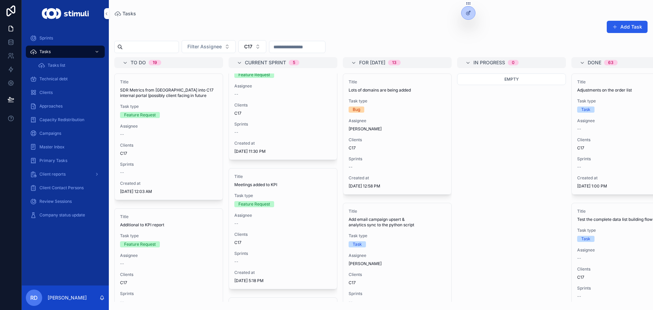
scroll to position [306, 0]
click at [270, 180] on span "Meetings added to KPI" at bounding box center [282, 182] width 97 height 5
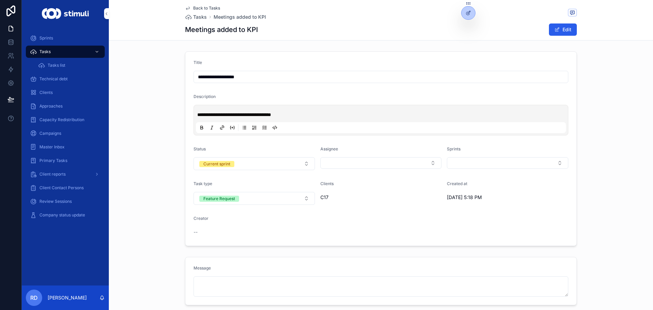
click at [310, 116] on p "**********" at bounding box center [382, 114] width 370 height 7
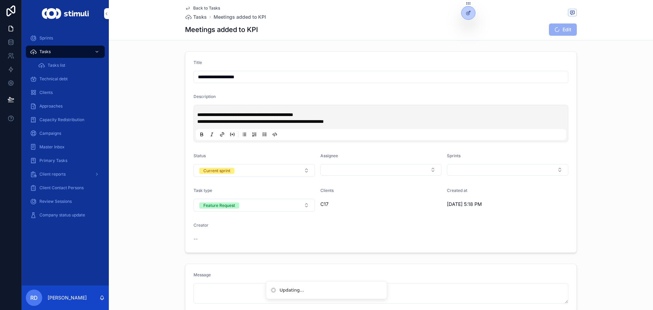
click at [195, 8] on span "Back to Tasks" at bounding box center [206, 7] width 27 height 5
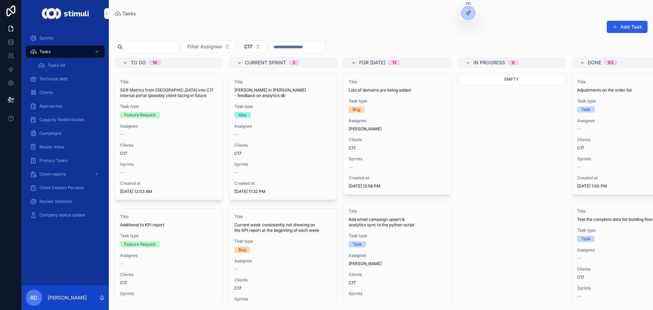
click at [0, 0] on icon "scrollable content" at bounding box center [0, 0] width 0 height 0
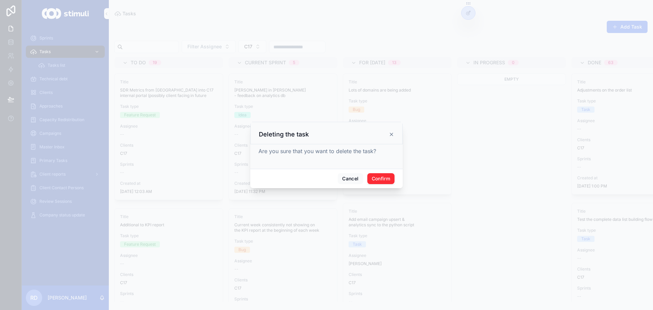
click at [385, 179] on button "Confirm" at bounding box center [380, 178] width 27 height 11
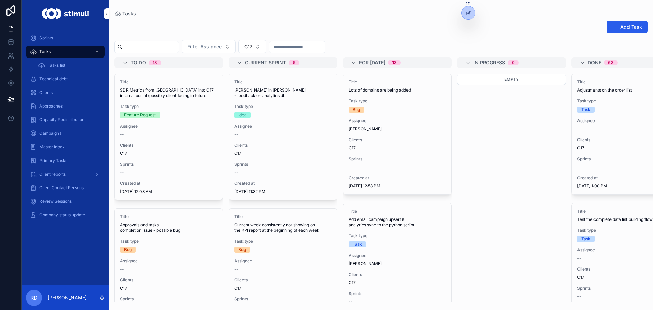
scroll to position [34, 0]
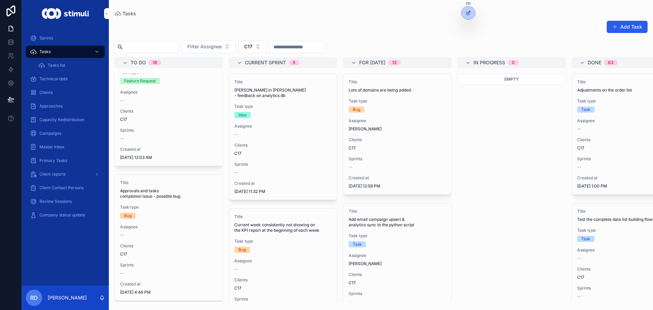
click at [169, 203] on div "Title Approvals and tasks completion issue - possible bug Task type Bug Assigne…" at bounding box center [169, 237] width 108 height 126
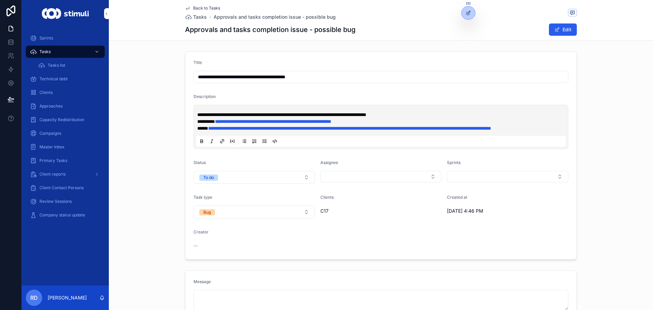
click at [199, 15] on span "Tasks" at bounding box center [200, 17] width 14 height 7
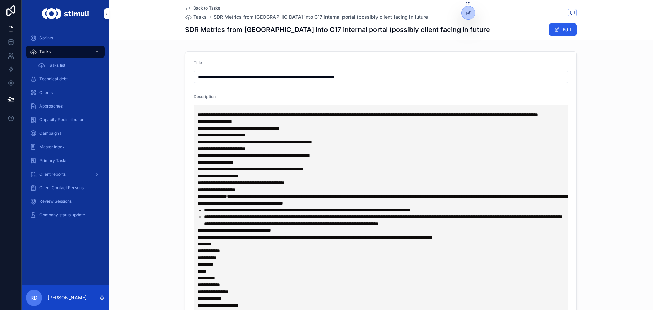
click at [195, 9] on span "Back to Tasks" at bounding box center [206, 7] width 27 height 5
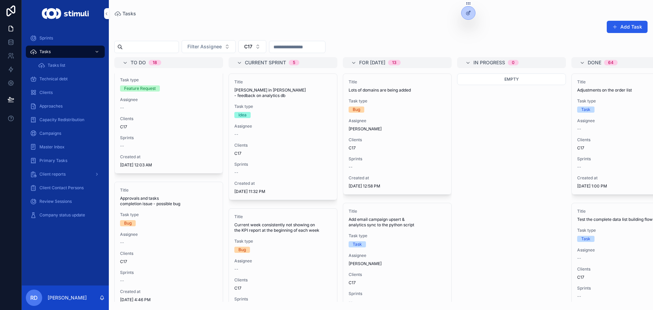
scroll to position [34, 0]
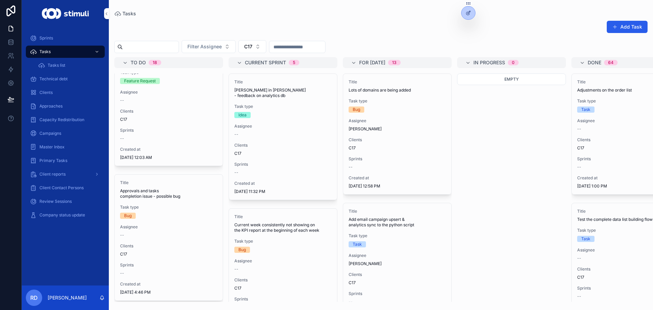
click at [0, 0] on icon "scrollable content" at bounding box center [0, 0] width 0 height 0
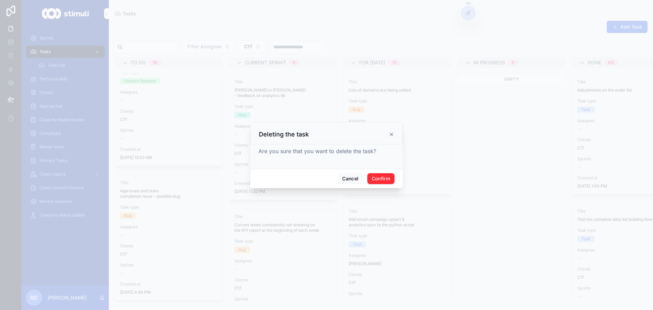
click at [378, 179] on button "Confirm" at bounding box center [380, 178] width 27 height 11
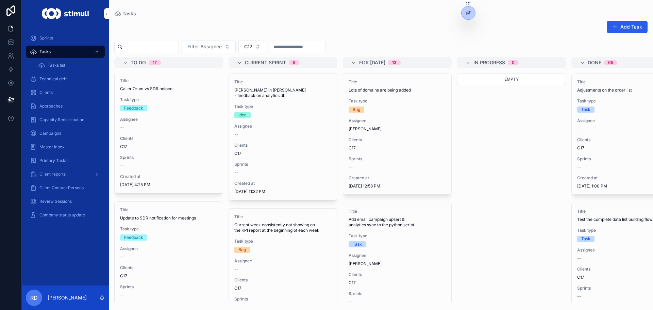
scroll to position [170, 0]
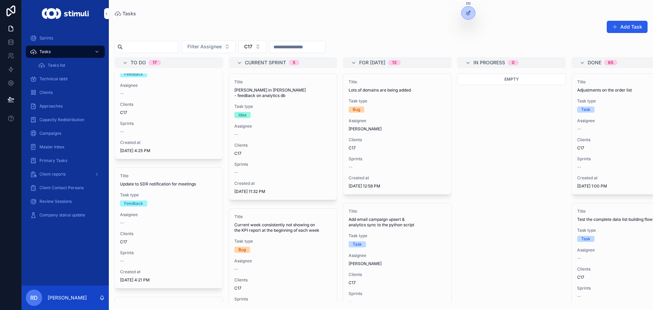
click at [162, 195] on span "Task type" at bounding box center [168, 194] width 97 height 5
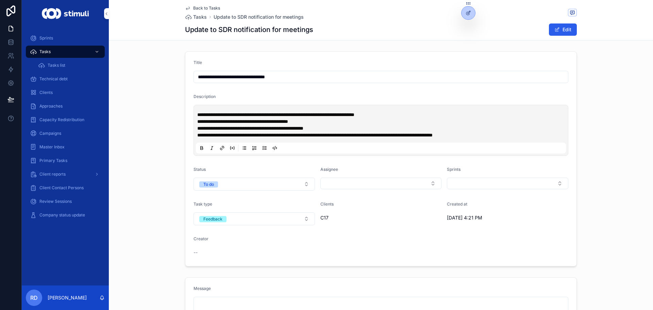
click at [197, 15] on span "Tasks" at bounding box center [200, 17] width 14 height 7
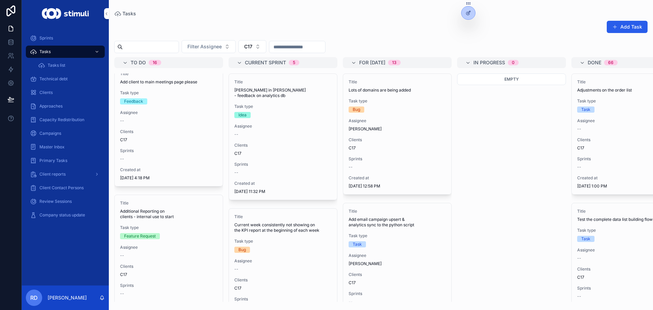
scroll to position [177, 0]
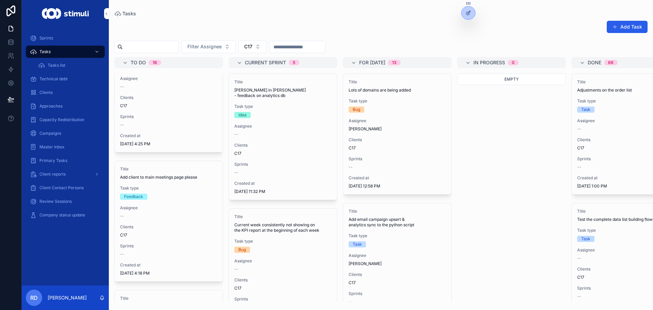
click at [155, 207] on span "Assignee" at bounding box center [168, 207] width 97 height 5
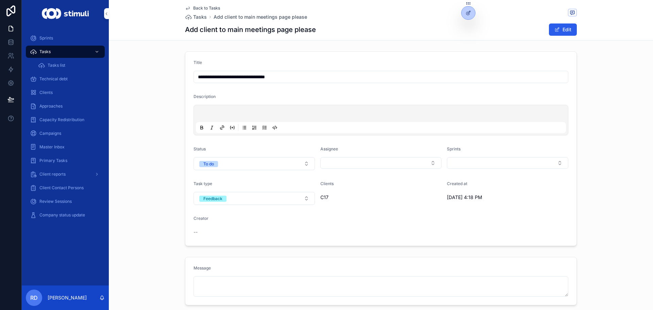
click at [200, 16] on span "Tasks" at bounding box center [200, 17] width 14 height 7
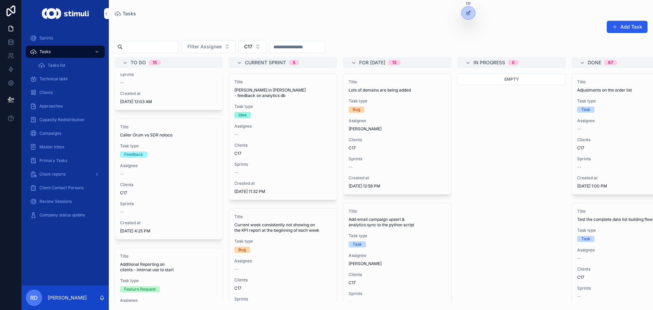
scroll to position [170, 0]
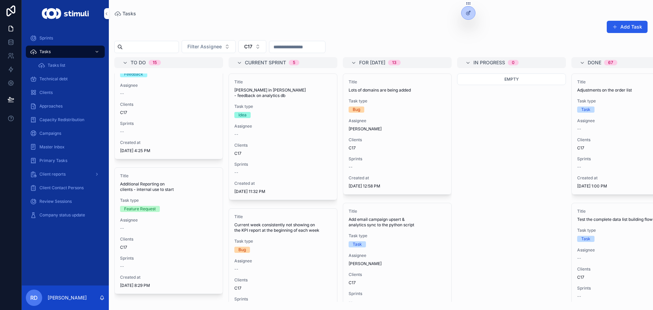
click at [159, 189] on span "Additional Reporting on clients - internal use to start" at bounding box center [168, 186] width 97 height 11
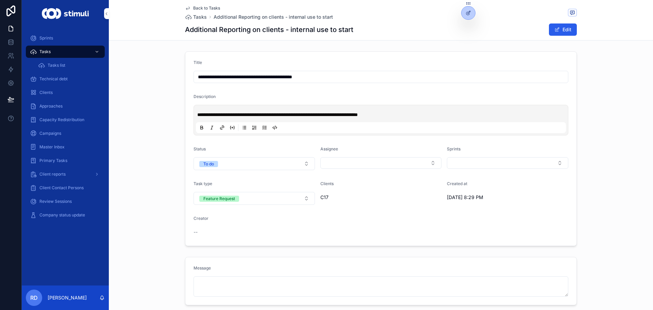
click at [197, 21] on div "Back to Tasks Tasks Additional Reporting on clients - internal use to start Add…" at bounding box center [381, 20] width 392 height 40
click at [197, 19] on span "Tasks" at bounding box center [200, 17] width 14 height 7
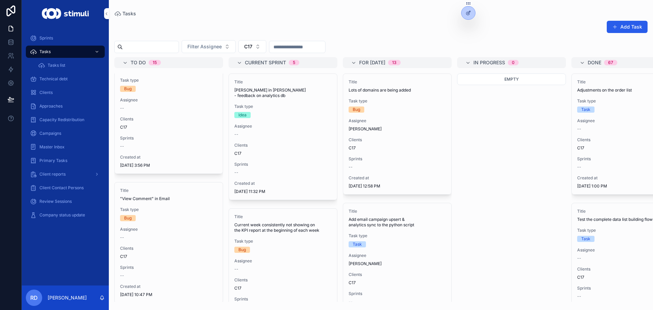
scroll to position [578, 0]
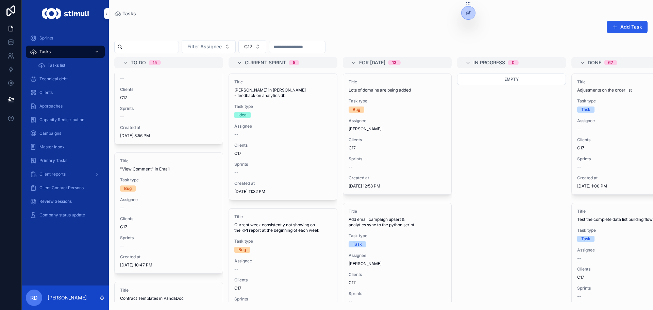
click at [0, 0] on button "scrollable content" at bounding box center [0, 0] width 0 height 0
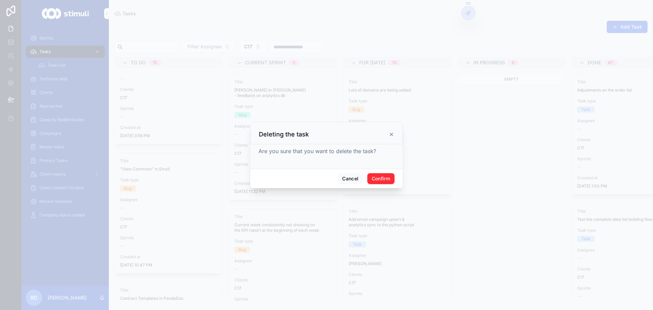
click at [377, 176] on button "Confirm" at bounding box center [380, 178] width 27 height 11
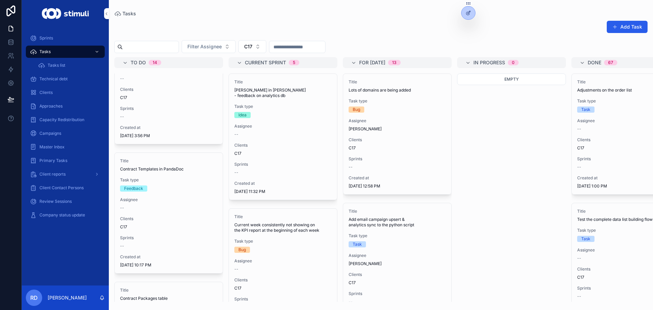
scroll to position [646, 0]
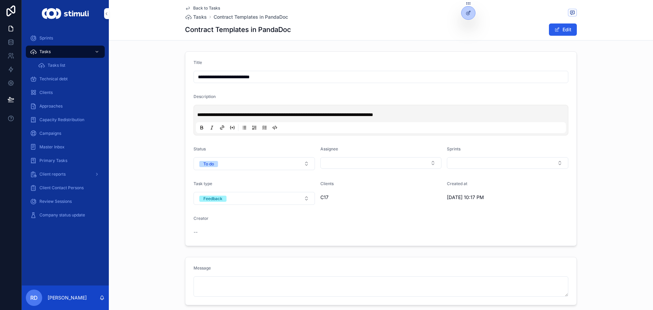
click at [197, 20] on span "Tasks" at bounding box center [200, 17] width 14 height 7
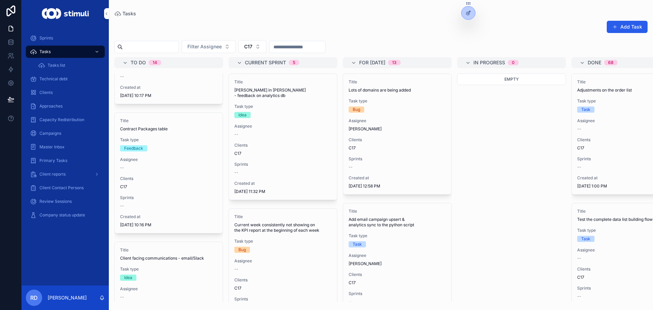
scroll to position [748, 0]
click at [160, 173] on div "Title Contract Packages table Task type Feedback Assignee -- Clients C17 Sprint…" at bounding box center [169, 172] width 108 height 120
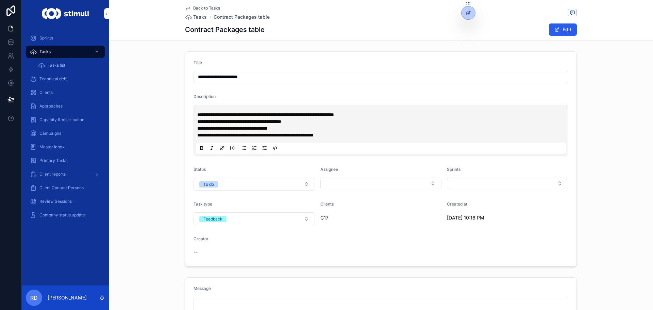
click at [199, 16] on span "Tasks" at bounding box center [200, 17] width 14 height 7
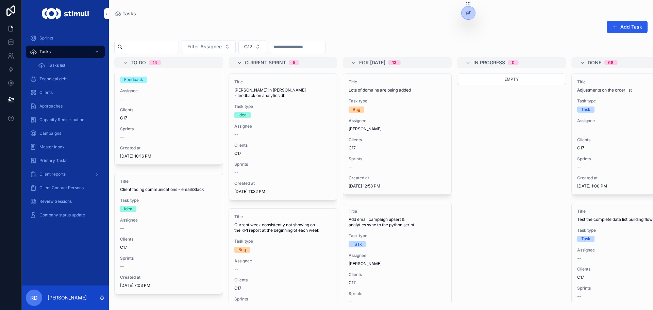
scroll to position [850, 0]
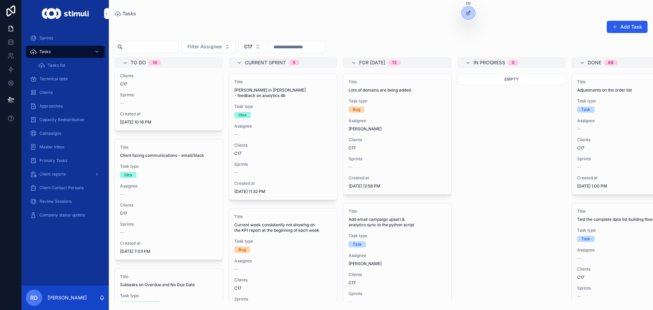
click at [176, 193] on div "--" at bounding box center [168, 193] width 97 height 5
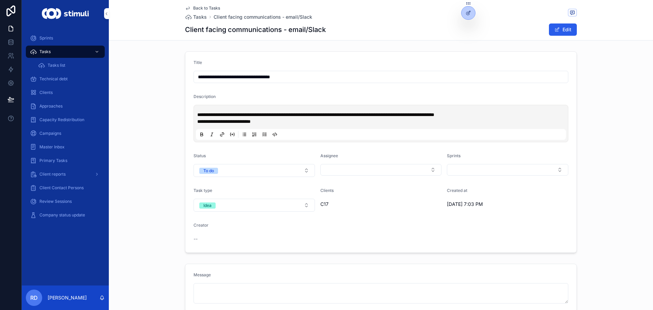
click at [198, 20] on span "Tasks" at bounding box center [200, 17] width 14 height 7
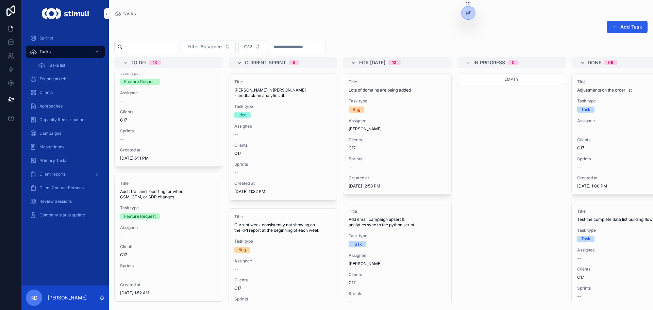
scroll to position [884, 0]
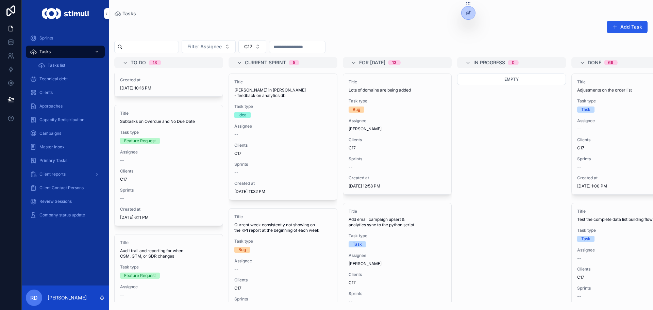
click at [174, 162] on div "--" at bounding box center [168, 159] width 97 height 5
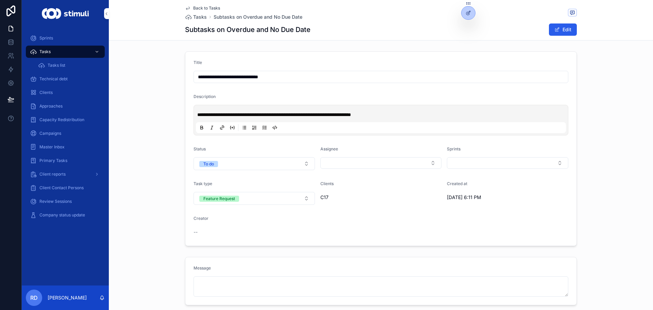
click at [196, 8] on span "Back to Tasks" at bounding box center [206, 7] width 27 height 5
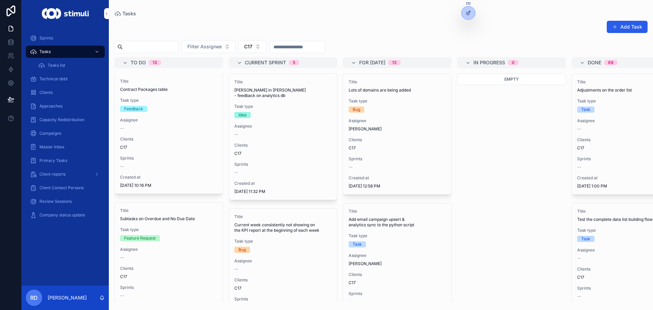
scroll to position [884, 0]
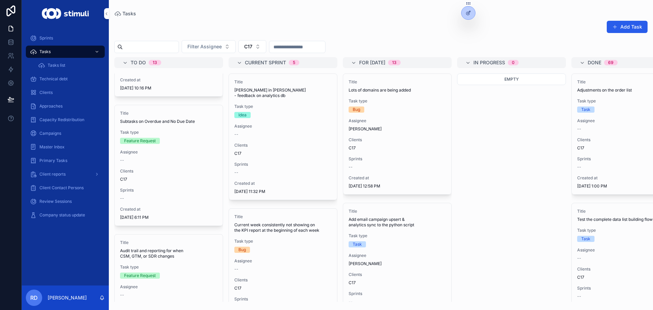
click at [0, 0] on icon "scrollable content" at bounding box center [0, 0] width 0 height 0
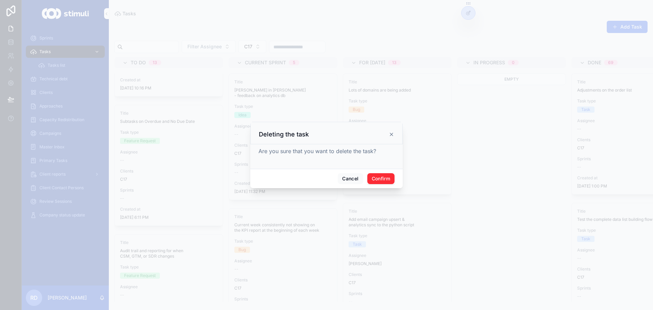
click at [387, 178] on button "Confirm" at bounding box center [380, 178] width 27 height 11
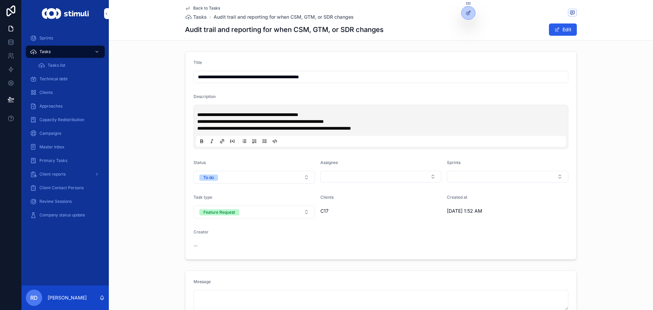
click at [202, 18] on span "Tasks" at bounding box center [200, 17] width 14 height 7
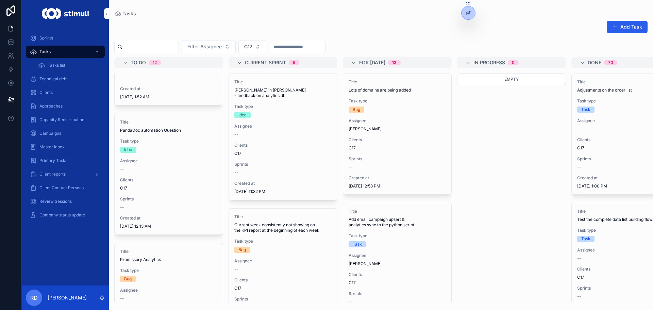
scroll to position [1020, 0]
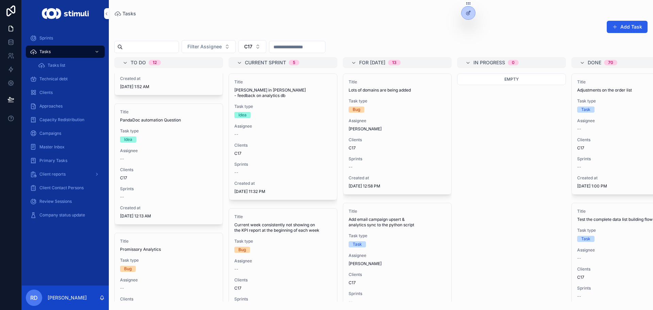
click at [162, 154] on div "Assignee --" at bounding box center [168, 155] width 97 height 14
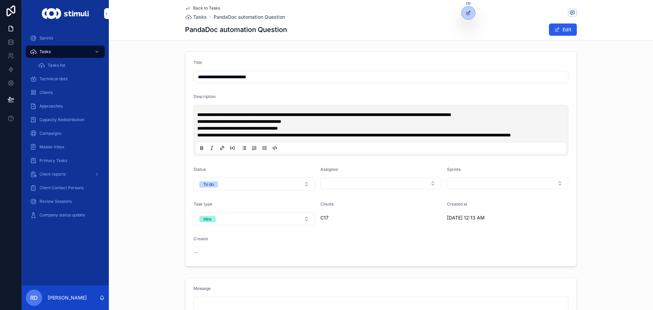
click at [196, 18] on span "Tasks" at bounding box center [200, 17] width 14 height 7
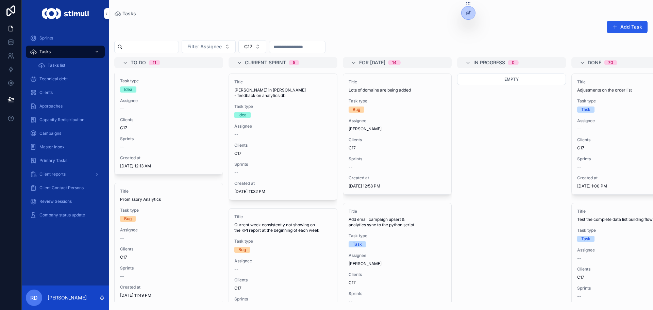
scroll to position [1007, 0]
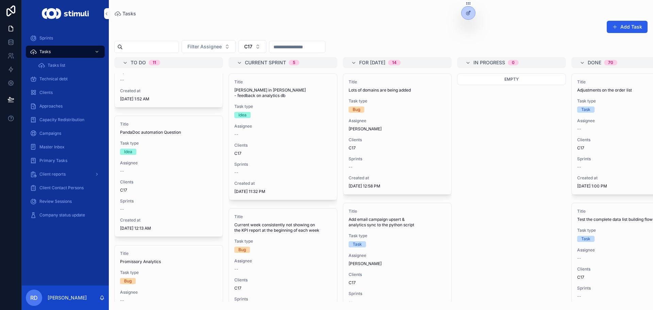
click at [153, 261] on span "Promissory Analytics" at bounding box center [168, 261] width 97 height 5
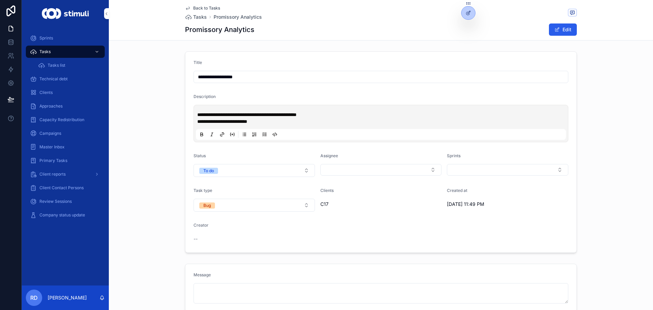
click at [197, 18] on span "Tasks" at bounding box center [200, 17] width 14 height 7
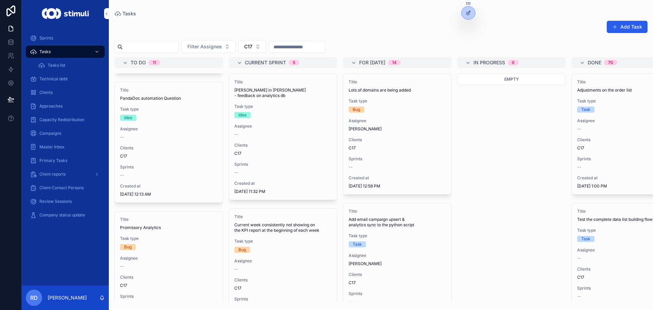
scroll to position [1075, 0]
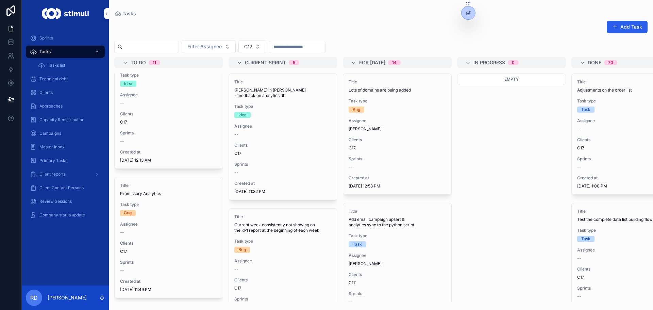
click at [0, 0] on button "scrollable content" at bounding box center [0, 0] width 0 height 0
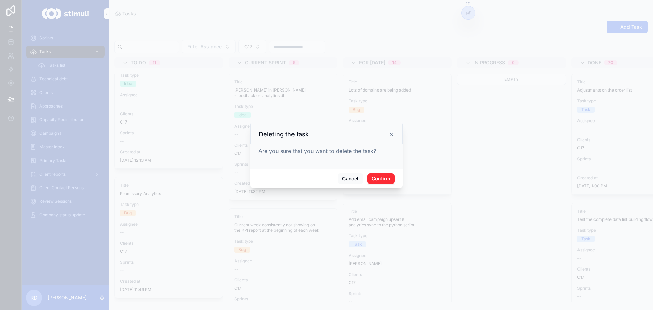
click at [381, 176] on button "Confirm" at bounding box center [380, 178] width 27 height 11
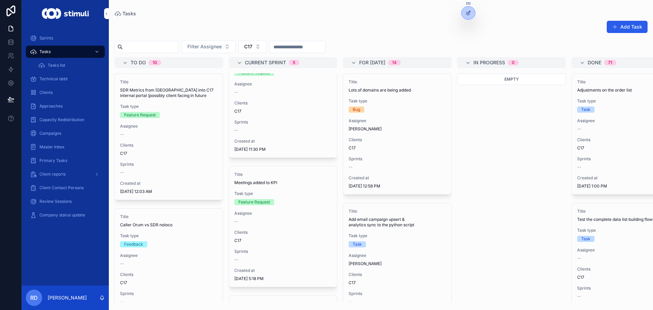
scroll to position [426, 0]
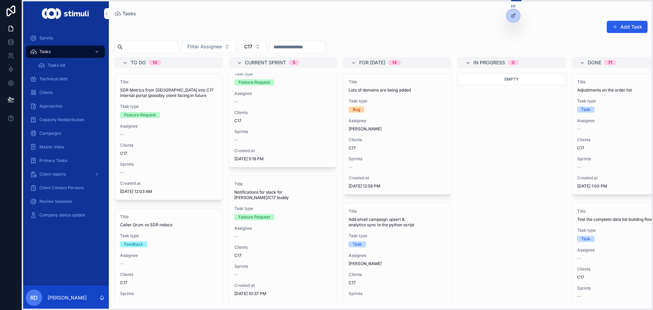
drag, startPoint x: 467, startPoint y: 4, endPoint x: 514, endPoint y: 7, distance: 47.3
click at [512, 7] on icon at bounding box center [511, 6] width 0 height 0
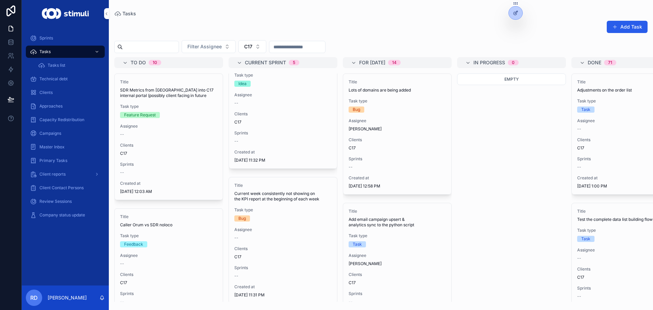
scroll to position [0, 0]
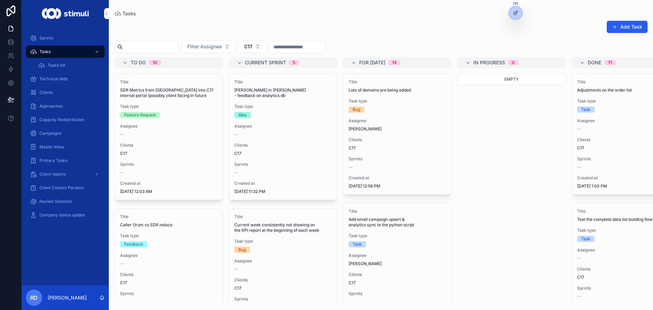
click at [266, 41] on button "C17" at bounding box center [252, 46] width 28 height 13
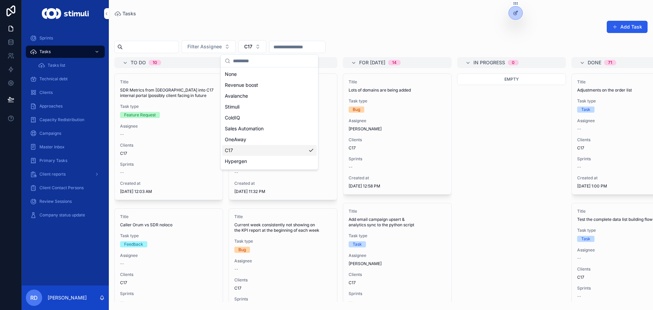
click at [267, 150] on div "C17" at bounding box center [269, 150] width 94 height 11
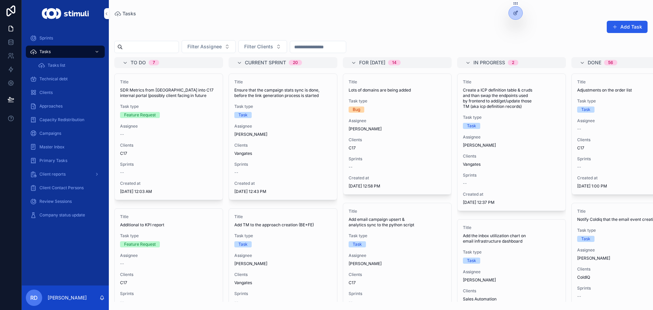
click at [277, 42] on button "Filter Clients" at bounding box center [262, 46] width 49 height 13
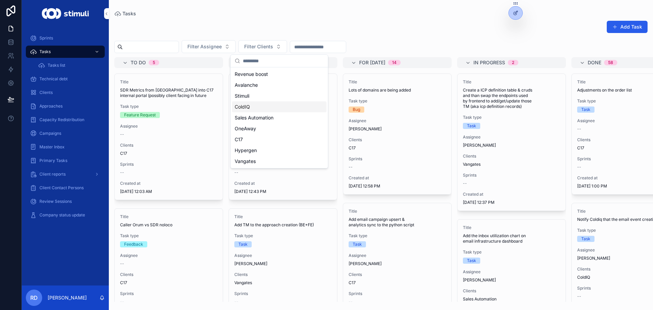
click at [254, 109] on div "ColdIQ" at bounding box center [279, 106] width 94 height 11
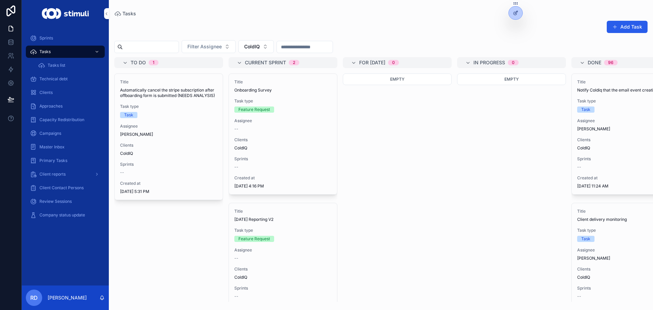
click at [265, 217] on span "[DATE] Reporting V2" at bounding box center [282, 219] width 97 height 5
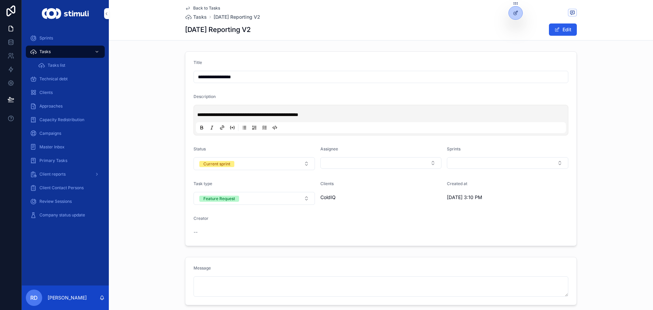
click at [201, 15] on span "Tasks" at bounding box center [200, 17] width 14 height 7
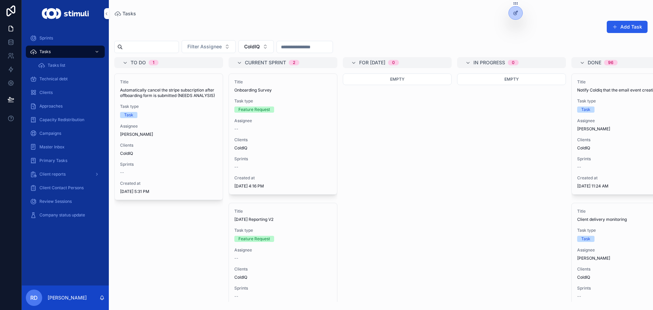
click at [267, 90] on span "Onboarding Survey" at bounding box center [282, 89] width 97 height 5
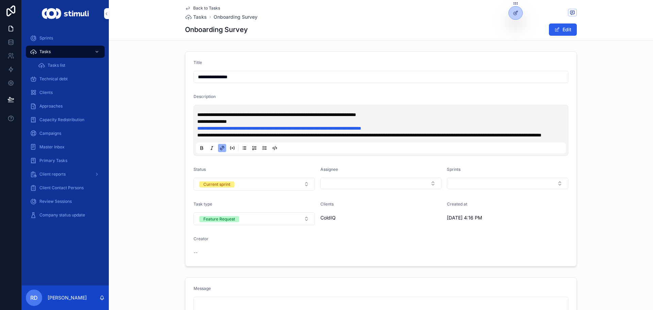
click at [245, 128] on span "**********" at bounding box center [279, 128] width 164 height 5
click at [142, 81] on div "**********" at bounding box center [381, 159] width 544 height 220
